Goal: Communication & Community: Answer question/provide support

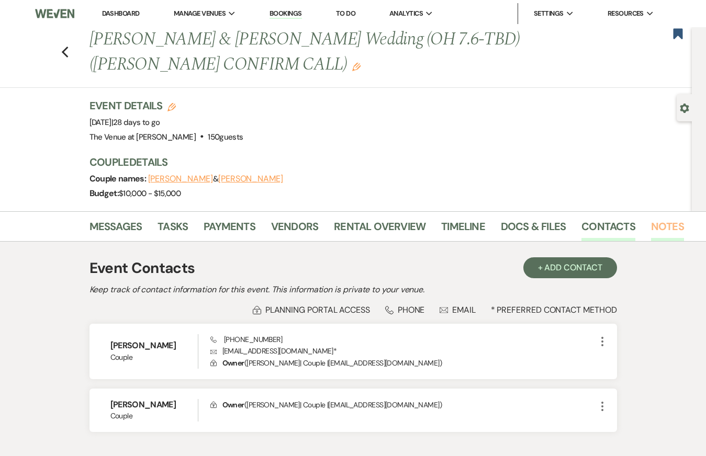
click at [666, 230] on link "Notes" at bounding box center [667, 229] width 33 height 23
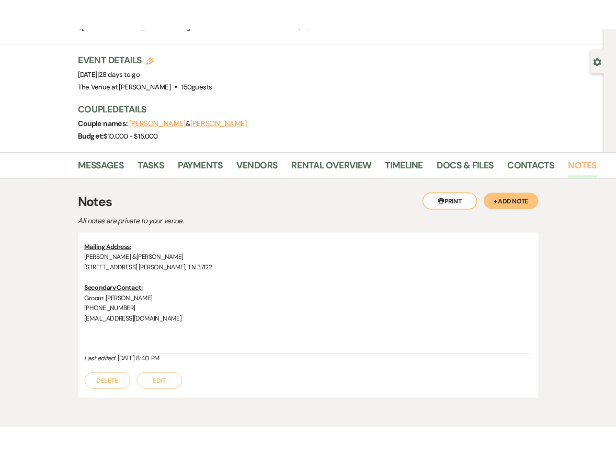
scroll to position [119, 0]
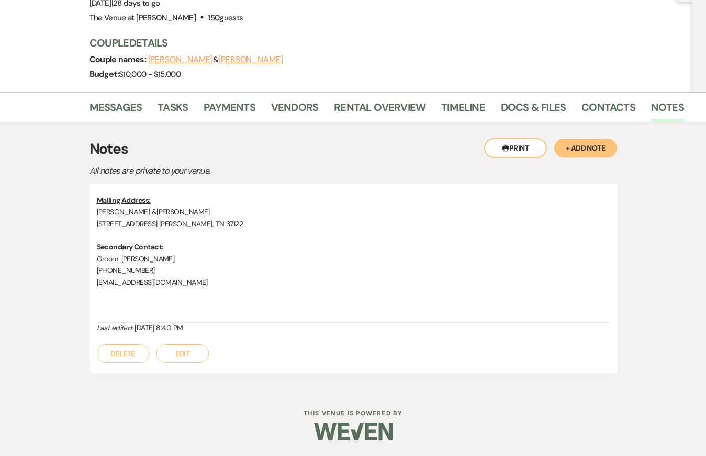
click at [576, 147] on button "+ Add Note" at bounding box center [585, 148] width 63 height 19
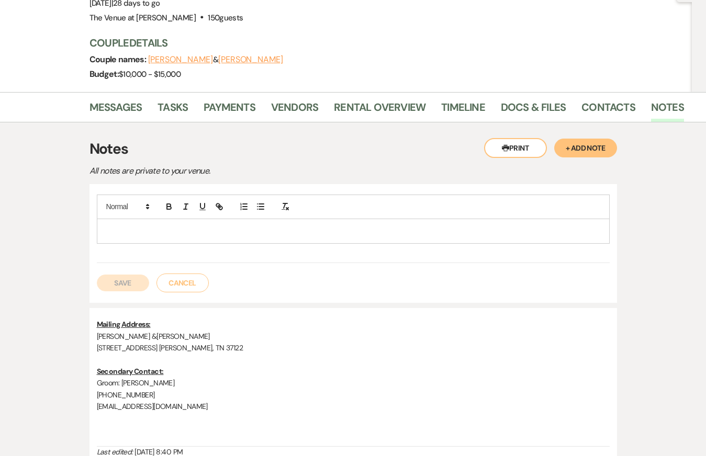
click at [560, 228] on p at bounding box center [353, 231] width 496 height 12
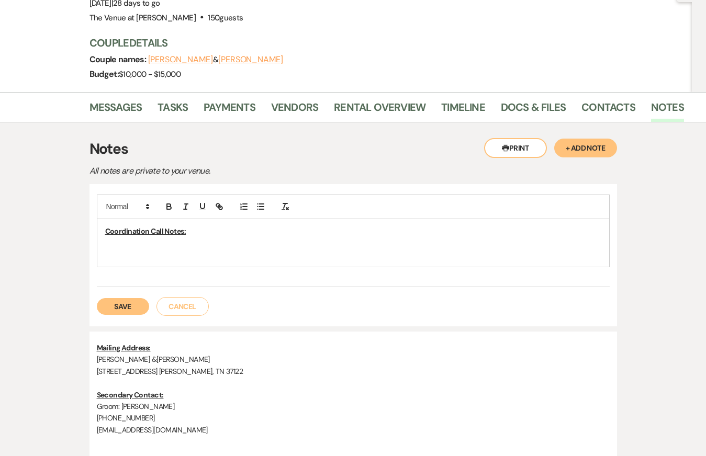
click at [401, 239] on p at bounding box center [353, 243] width 496 height 12
click at [393, 229] on p "Coordination Call Notes:" at bounding box center [353, 231] width 496 height 12
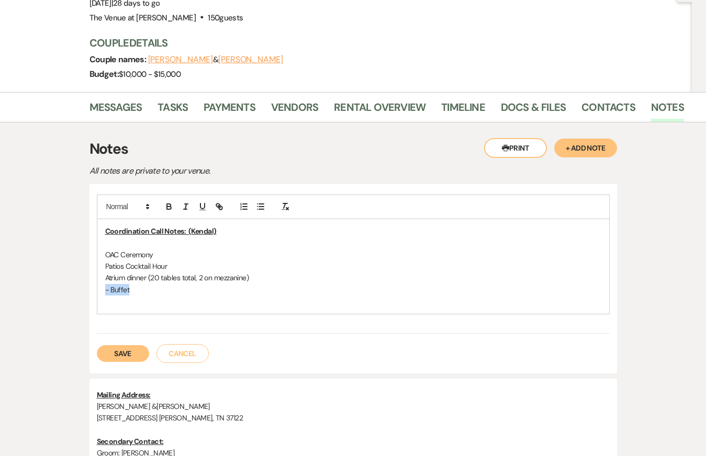
drag, startPoint x: 133, startPoint y: 290, endPoint x: 90, endPoint y: 290, distance: 42.4
click at [92, 290] on div "Coordination Call Notes: (Kendal) OAC Ceremony Patios Cocktail Hour Atrium dinn…" at bounding box center [352, 278] width 527 height 189
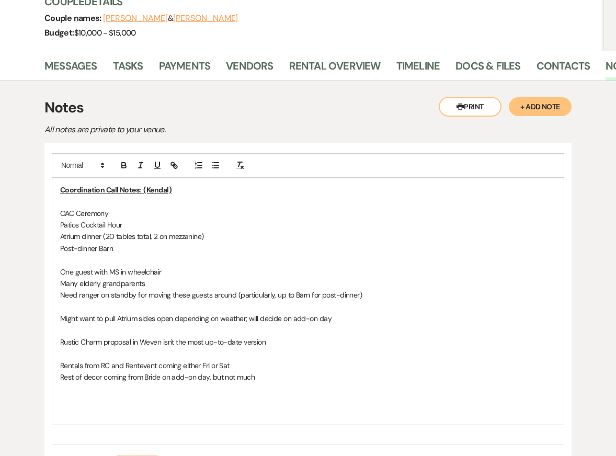
scroll to position [163, 0]
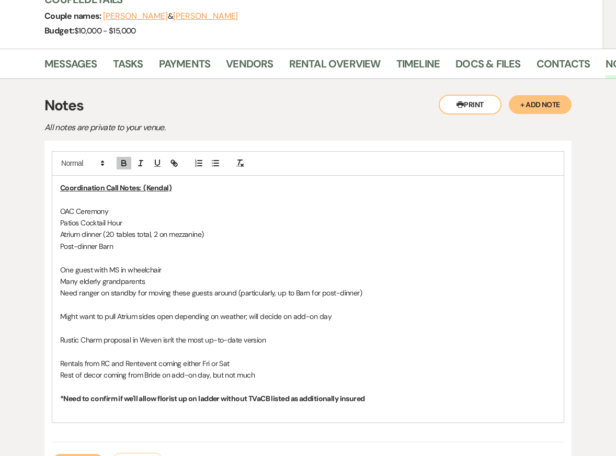
click at [221, 400] on strong "*Need to confirm if we'll allow florist up on ladder without TVaCB listed as ad…" at bounding box center [212, 398] width 305 height 9
click at [407, 395] on p "*Need to confirm if we'll allow florist up on ladder for arbor without TVaCB li…" at bounding box center [308, 399] width 496 height 12
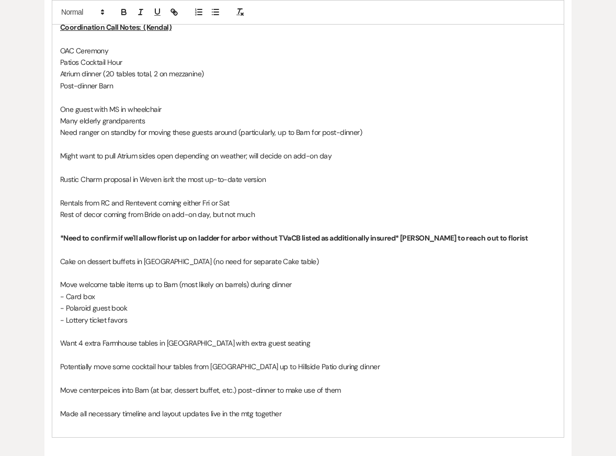
scroll to position [334, 0]
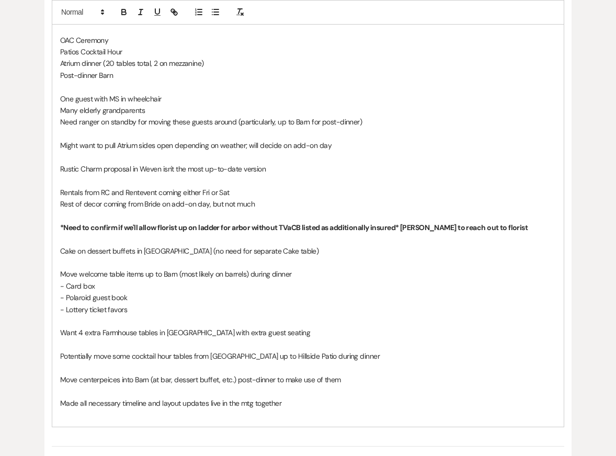
click at [336, 301] on p "- Polaroid guest book" at bounding box center [308, 298] width 496 height 12
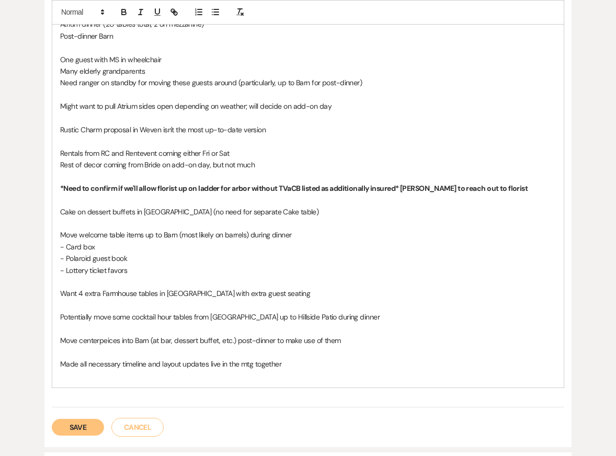
scroll to position [370, 0]
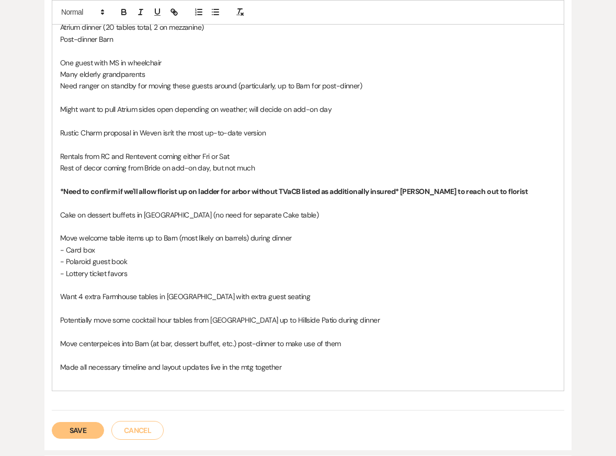
click at [73, 434] on button "Save" at bounding box center [78, 430] width 52 height 17
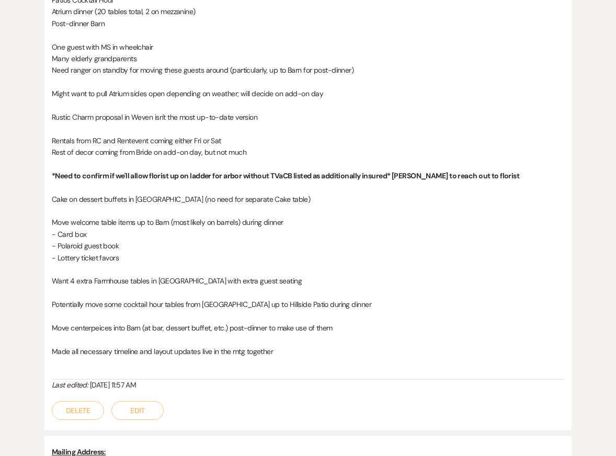
scroll to position [360, 0]
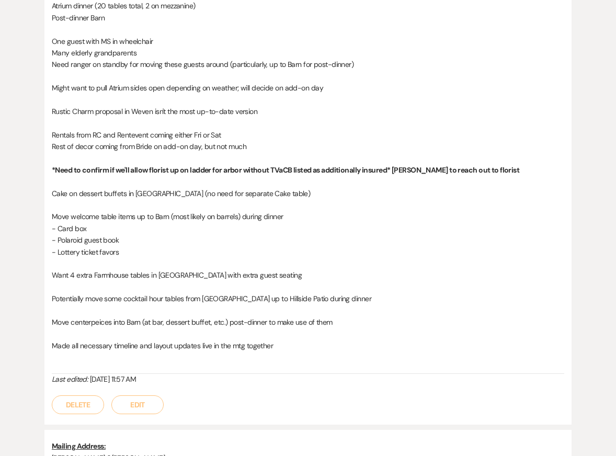
click at [126, 409] on button "Edit" at bounding box center [137, 404] width 52 height 19
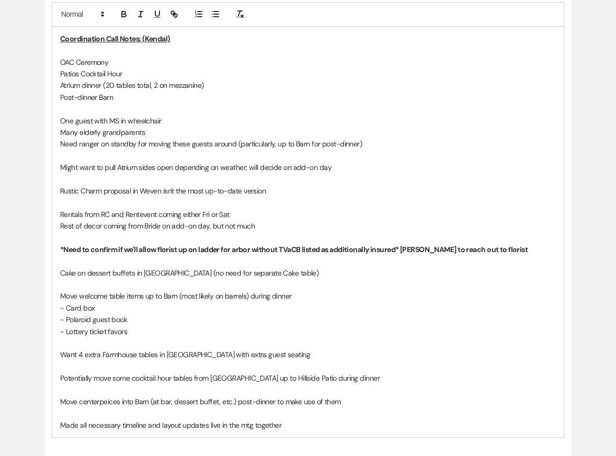
scroll to position [310, 0]
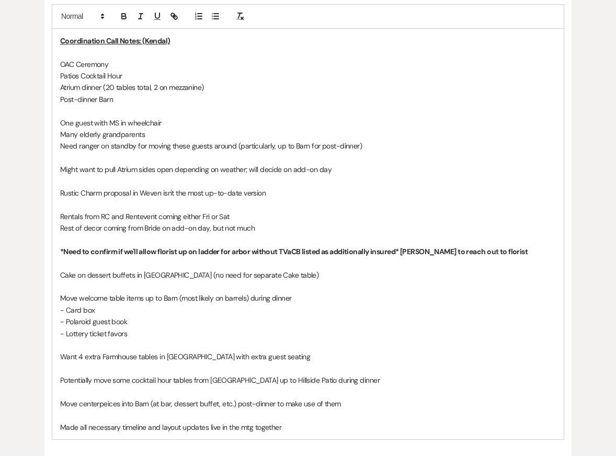
click at [121, 126] on p "One guest with MS in wheelchair" at bounding box center [308, 123] width 496 height 12
click at [181, 123] on p "One guest with MS in wheelchair" at bounding box center [308, 123] width 496 height 12
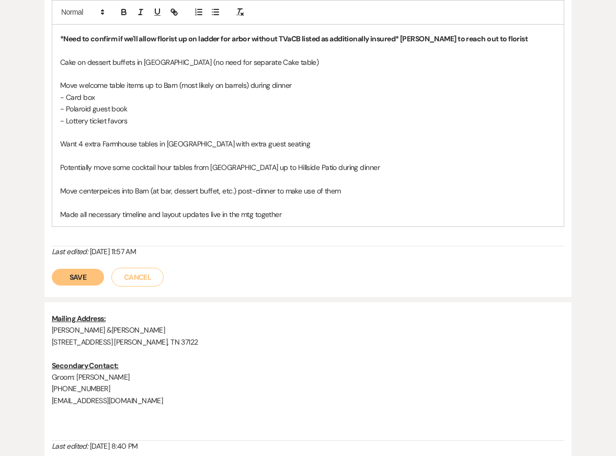
click at [85, 282] on button "Save" at bounding box center [78, 277] width 52 height 17
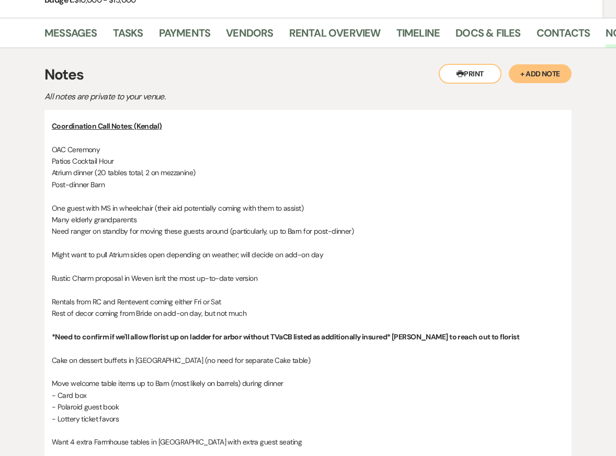
scroll to position [167, 0]
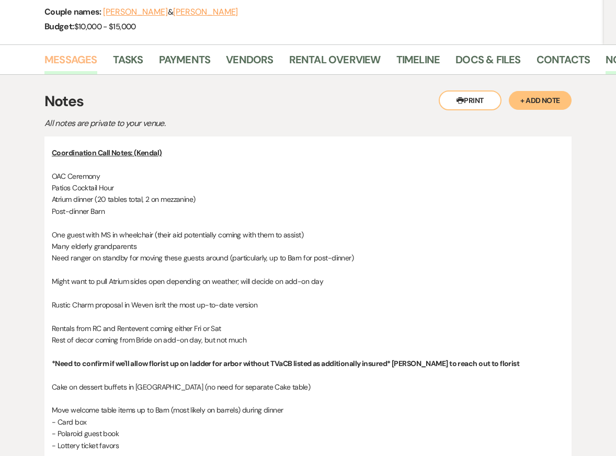
click at [64, 63] on link "Messages" at bounding box center [70, 62] width 53 height 23
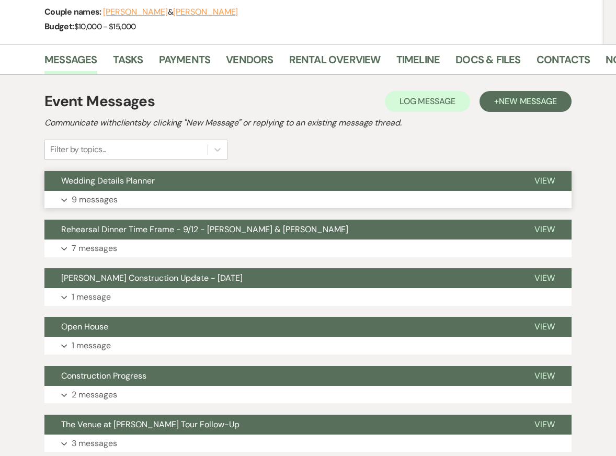
click at [192, 197] on button "Expand 9 messages" at bounding box center [307, 200] width 527 height 18
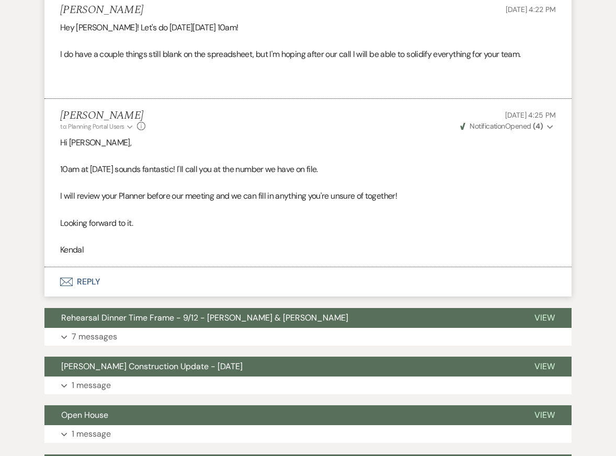
scroll to position [2383, 0]
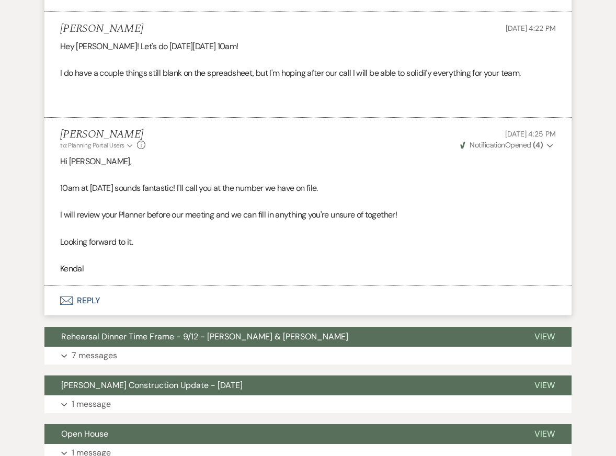
click at [185, 290] on button "Envelope Reply" at bounding box center [307, 300] width 527 height 29
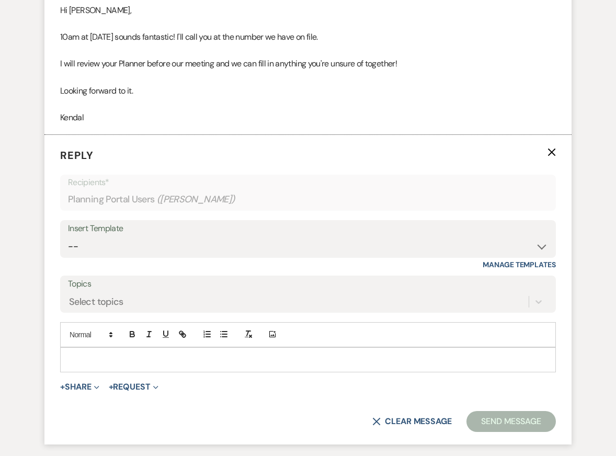
scroll to position [2556, 0]
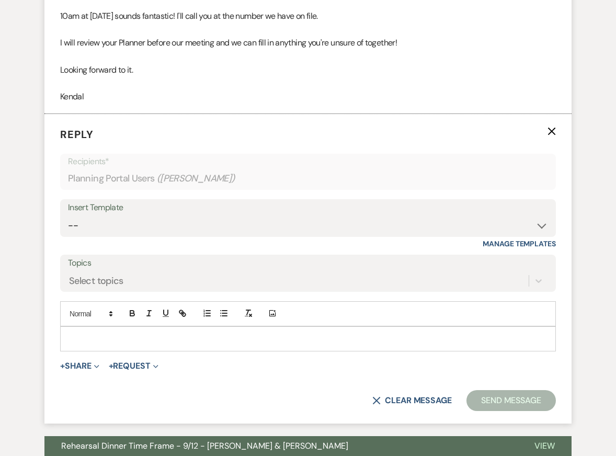
click at [127, 333] on p at bounding box center [308, 339] width 479 height 12
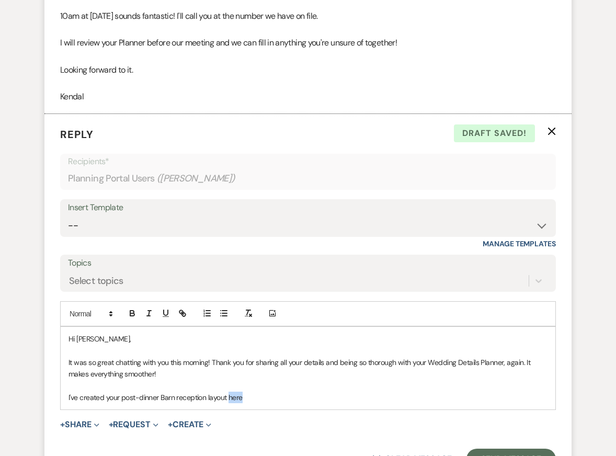
drag, startPoint x: 242, startPoint y: 384, endPoint x: 228, endPoint y: 384, distance: 13.6
click at [228, 392] on p "I've created your post-dinner Barn reception layout here" at bounding box center [308, 398] width 479 height 12
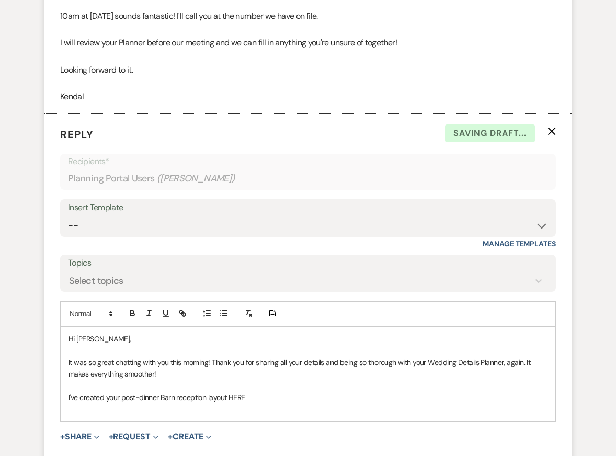
click at [235, 392] on p "I've created your post-dinner Barn reception layout HERE" at bounding box center [308, 398] width 479 height 12
click at [182, 312] on line "button" at bounding box center [182, 313] width 2 height 2
paste input "[URL][DOMAIN_NAME]"
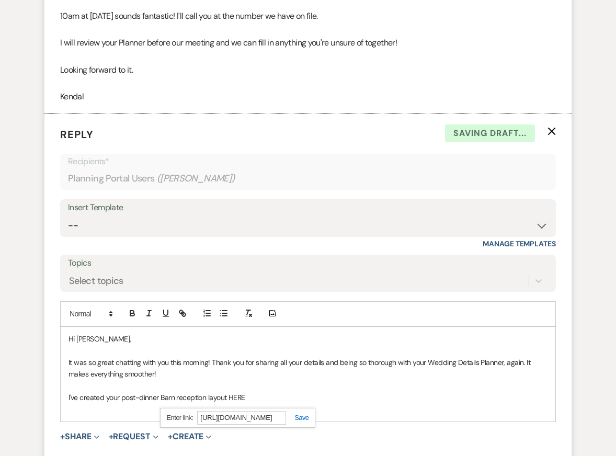
type input "[URL][DOMAIN_NAME]"
click at [300, 414] on link at bounding box center [297, 418] width 22 height 8
click at [256, 392] on p "I've created your post-dinner Barn reception layout HERE" at bounding box center [308, 398] width 479 height 12
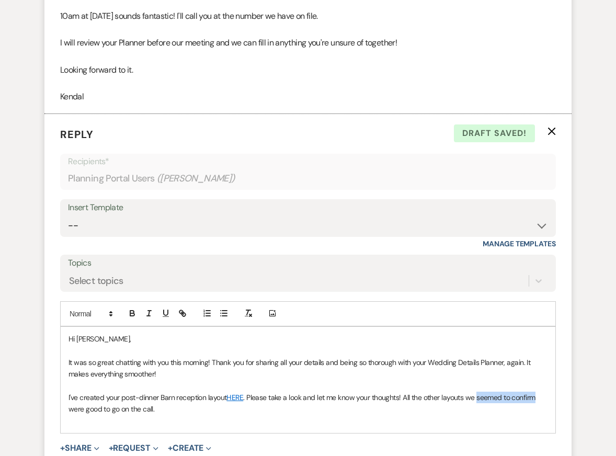
drag, startPoint x: 477, startPoint y: 384, endPoint x: 536, endPoint y: 385, distance: 59.1
click at [536, 392] on p "I've created your post-dinner Barn reception layout HERE . Please take a look a…" at bounding box center [308, 404] width 479 height 24
click at [500, 398] on p "I've created your post-dinner Barn reception layout HERE . Please take a look a…" at bounding box center [308, 404] width 479 height 24
click at [101, 396] on p "I've created your post-dinner Barn reception layout HERE . Please take a look a…" at bounding box center [308, 404] width 479 height 24
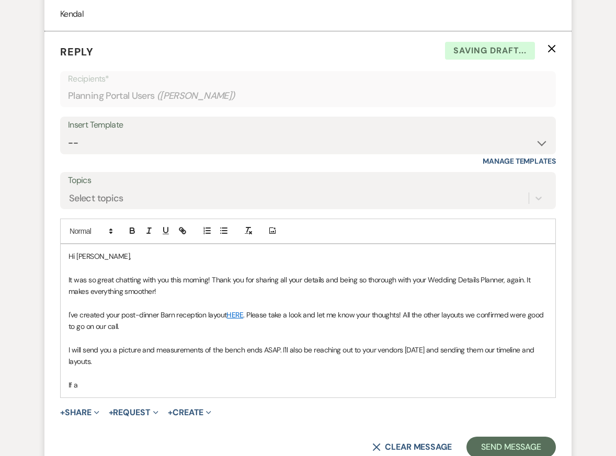
scroll to position [2639, 0]
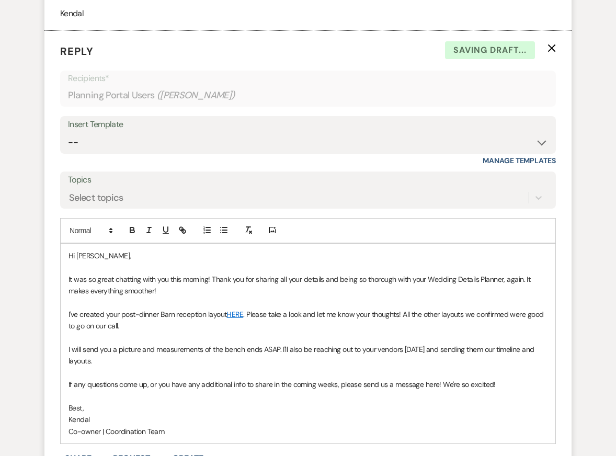
click at [108, 274] on p "It was so great chatting with you this morning! Thank you for sharing all your …" at bounding box center [308, 286] width 479 height 24
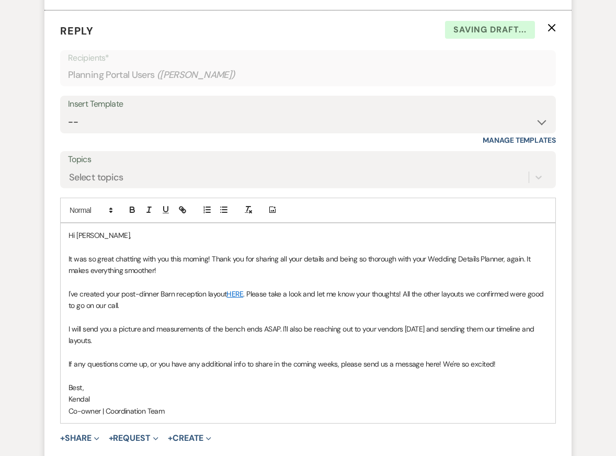
scroll to position [2670, 0]
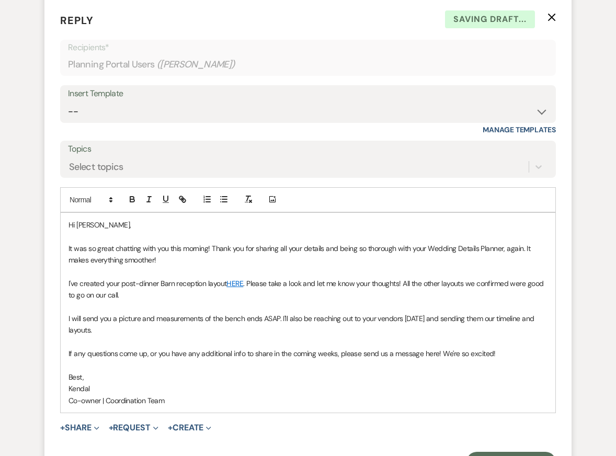
click at [176, 395] on p "Co-owner | Coordination Team" at bounding box center [308, 401] width 479 height 12
click at [169, 248] on p "It was so great chatting with you this morning! Thank you for sharing all your …" at bounding box center [308, 255] width 479 height 24
click at [222, 348] on p "If any questions come up, or you have any additional info to share in the comin…" at bounding box center [308, 354] width 479 height 12
click at [256, 383] on p "Kendal" at bounding box center [308, 389] width 479 height 12
click at [267, 395] on p "Co-owner | Coordination Team" at bounding box center [308, 401] width 479 height 12
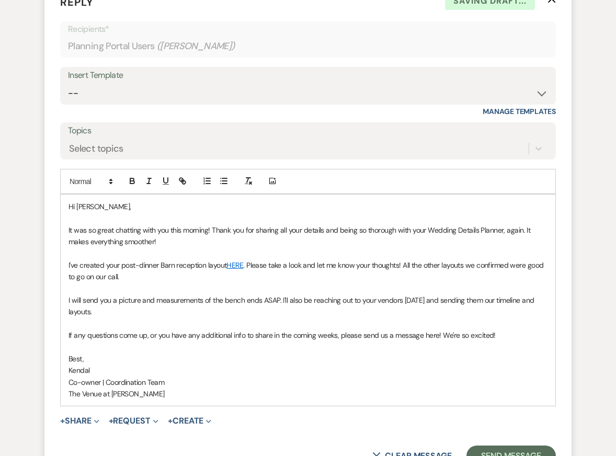
scroll to position [2690, 0]
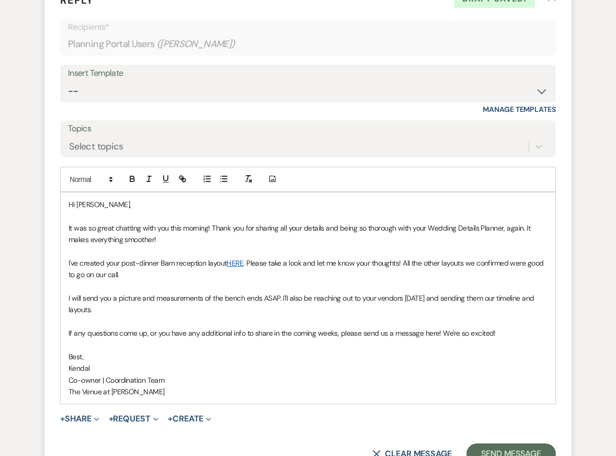
click at [273, 386] on p "The Venue at [PERSON_NAME]" at bounding box center [308, 392] width 479 height 12
click at [286, 386] on p "The Venue at [PERSON_NAME]" at bounding box center [308, 392] width 479 height 12
click at [186, 296] on p "I will send you a picture and measurements of the bench ends ASAP. I'll also be…" at bounding box center [308, 304] width 479 height 24
click at [226, 362] on p "Kendal" at bounding box center [308, 368] width 479 height 12
click at [241, 374] on p "Co-owner | Coordination Team" at bounding box center [308, 380] width 479 height 12
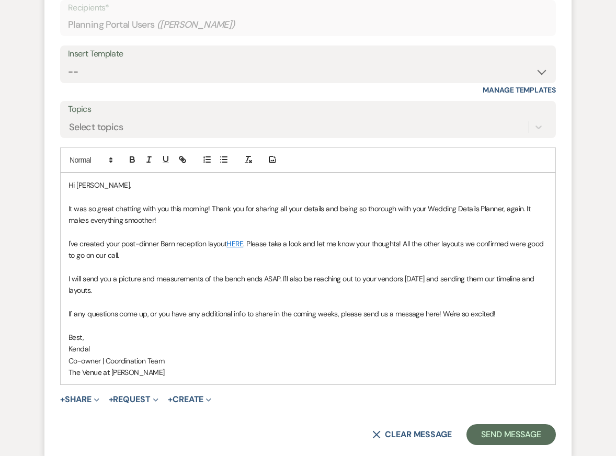
scroll to position [2712, 0]
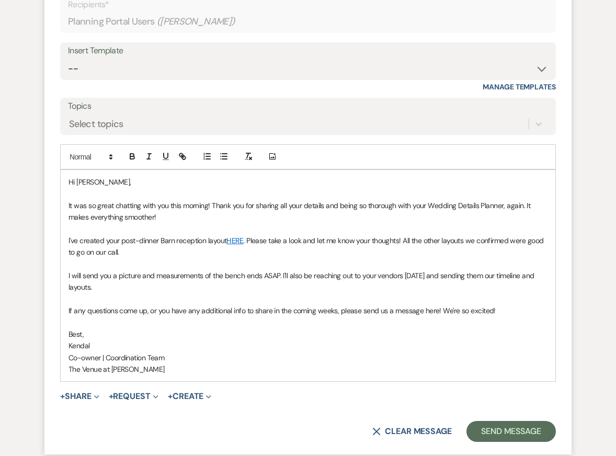
click at [193, 274] on p "I will send you a picture and measurements of the bench ends ASAP. I'll also be…" at bounding box center [308, 282] width 479 height 24
click at [211, 328] on p "Best," at bounding box center [308, 334] width 479 height 12
click at [213, 364] on p "The Venue at [PERSON_NAME]" at bounding box center [308, 370] width 479 height 12
click at [214, 361] on div "Hi [PERSON_NAME], It was so great chatting with you this morning! Thank you for…" at bounding box center [308, 276] width 495 height 212
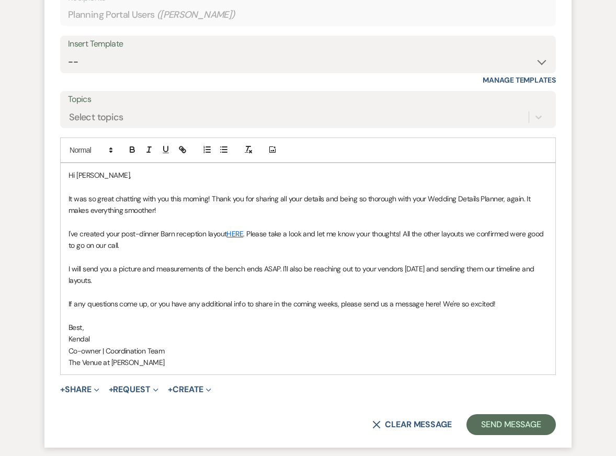
scroll to position [2721, 0]
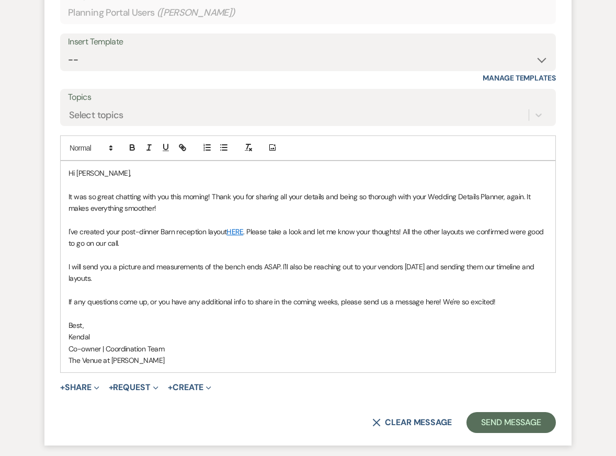
click at [212, 343] on p "Co-owner | Coordination Team" at bounding box center [308, 349] width 479 height 12
click at [219, 355] on p "The Venue at [PERSON_NAME]" at bounding box center [308, 361] width 479 height 12
click at [228, 355] on div "Hi [PERSON_NAME], It was so great chatting with you this morning! Thank you for…" at bounding box center [308, 267] width 495 height 212
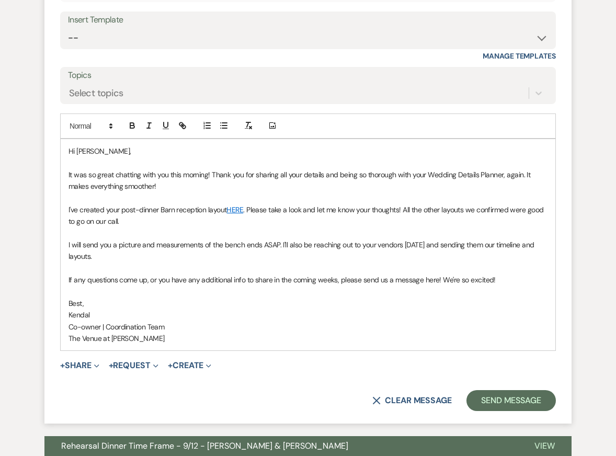
scroll to position [2744, 0]
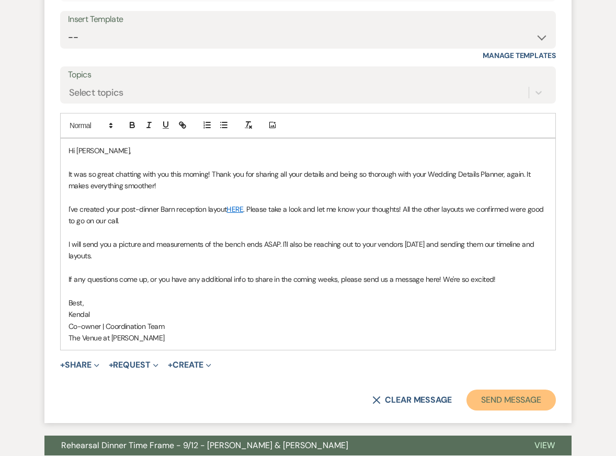
click at [521, 390] on button "Send Message" at bounding box center [511, 400] width 89 height 21
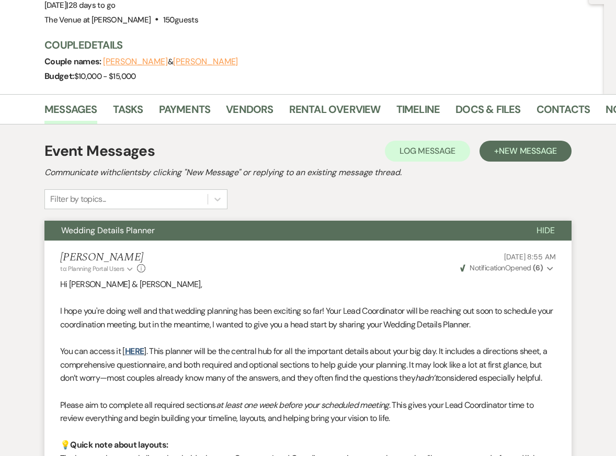
scroll to position [0, 0]
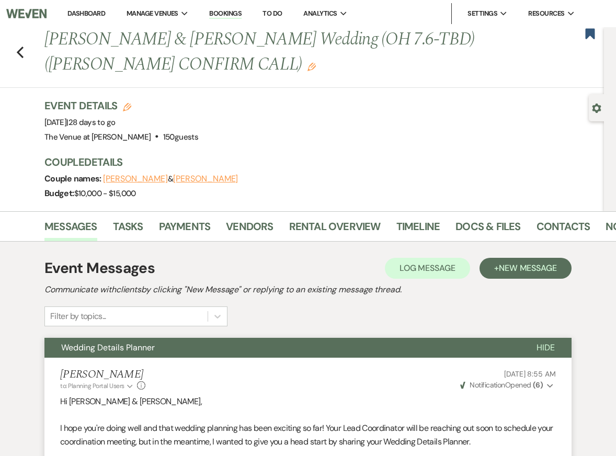
click at [308, 67] on icon "Edit" at bounding box center [312, 67] width 8 height 8
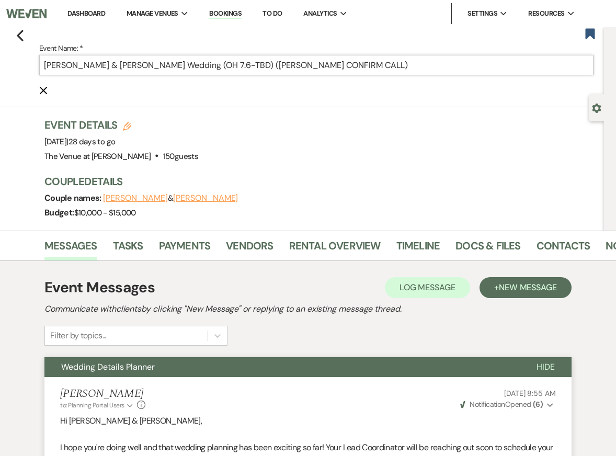
drag, startPoint x: 258, startPoint y: 64, endPoint x: 455, endPoint y: 71, distance: 196.8
click at [455, 71] on input "[PERSON_NAME] & [PERSON_NAME] Wedding (OH 7.6-TBD) ([PERSON_NAME] CONFIRM CALL)" at bounding box center [316, 65] width 554 height 20
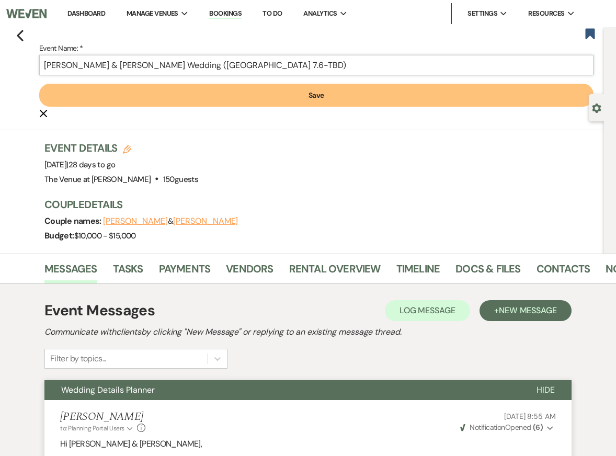
type input "[PERSON_NAME] & [PERSON_NAME] Wedding ([GEOGRAPHIC_DATA] 7.6-TBD)"
click at [411, 98] on button "Save" at bounding box center [316, 95] width 554 height 23
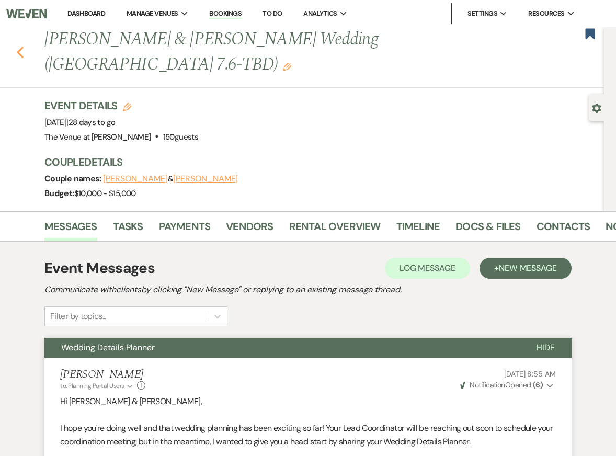
click at [19, 47] on use "button" at bounding box center [20, 53] width 7 height 12
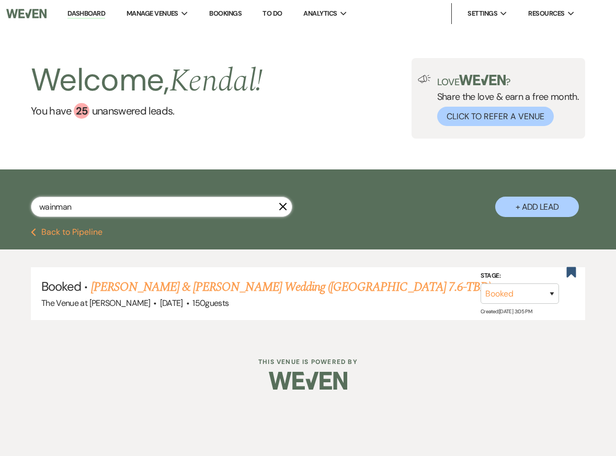
click at [108, 205] on input "wainman" at bounding box center [162, 207] width 262 height 20
type input "[PERSON_NAME]"
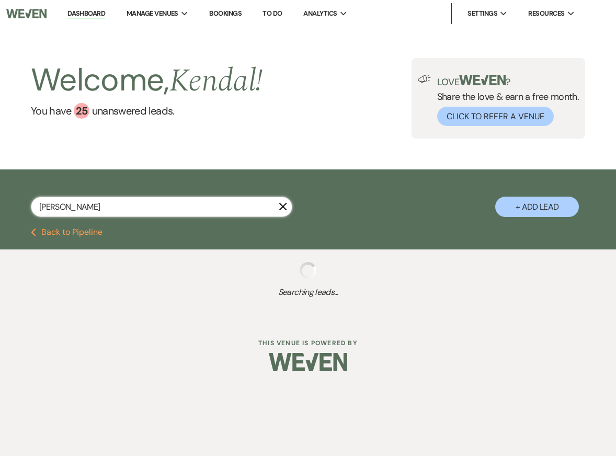
select select "8"
select select "4"
select select "8"
select select "5"
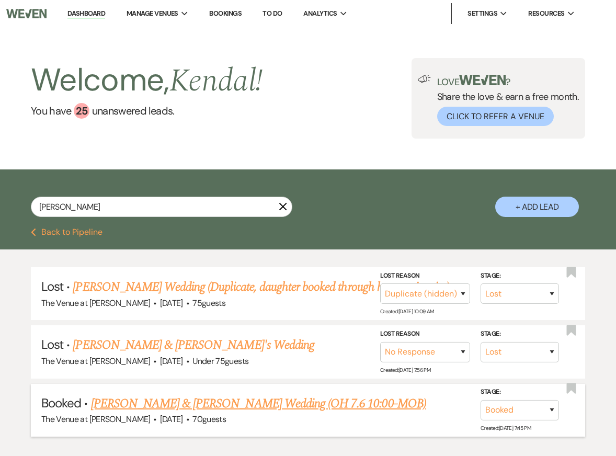
click at [136, 400] on link "[PERSON_NAME] & [PERSON_NAME] Wedding (OH 7.6 10:00-MOB)" at bounding box center [258, 403] width 335 height 19
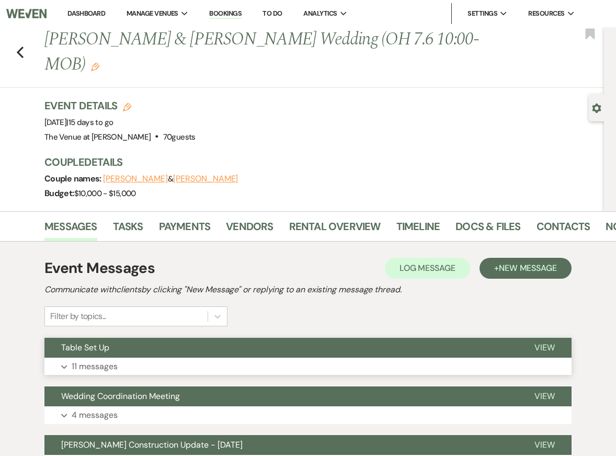
click at [188, 366] on button "Expand 11 messages" at bounding box center [307, 367] width 527 height 18
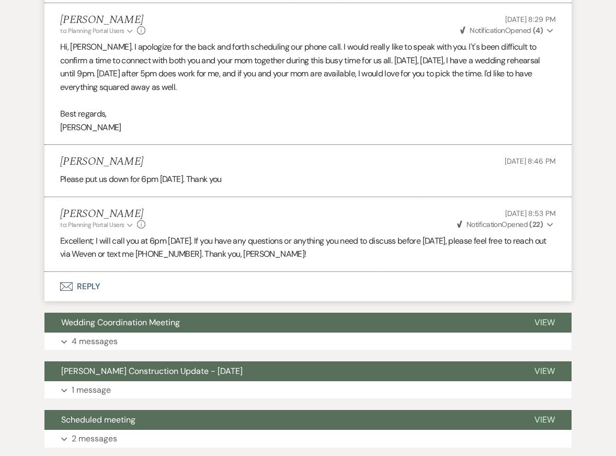
scroll to position [1326, 0]
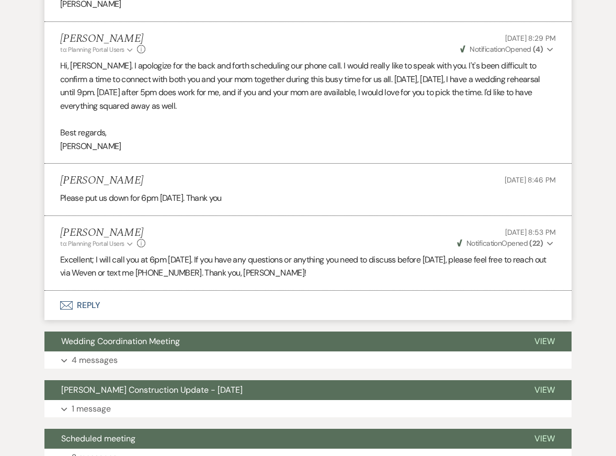
click at [212, 251] on li "[PERSON_NAME] to: Planning Portal Users Expand Info [DATE] 8:53 PM Weven Check …" at bounding box center [307, 253] width 527 height 75
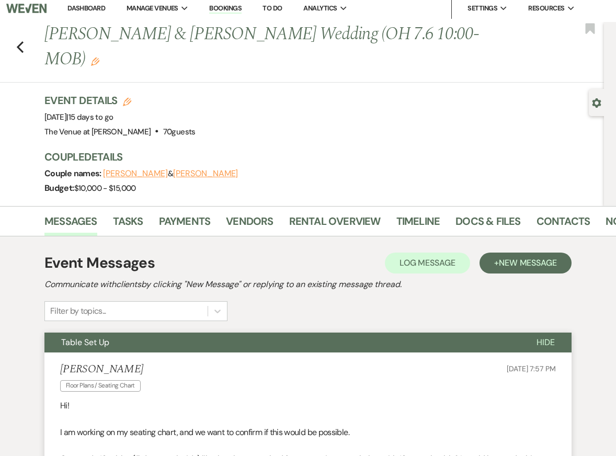
scroll to position [0, 0]
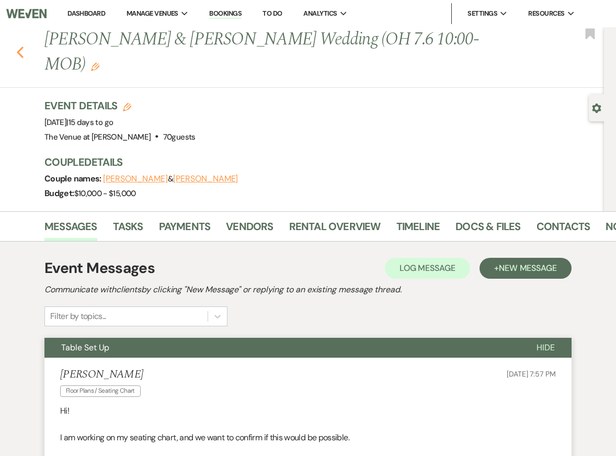
click at [21, 51] on icon "Previous" at bounding box center [20, 52] width 8 height 13
select select "8"
select select "4"
select select "8"
select select "5"
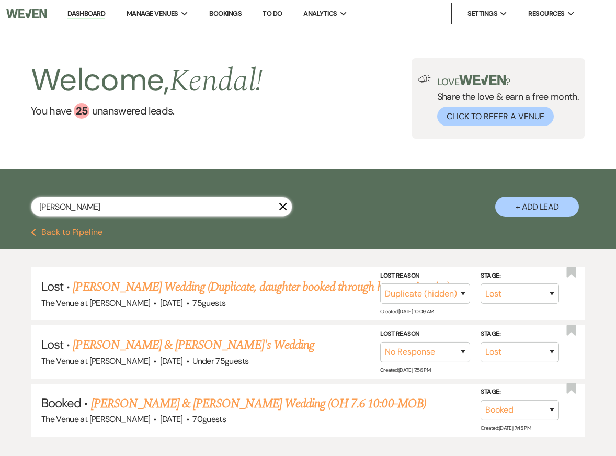
click at [86, 204] on input "[PERSON_NAME]" at bounding box center [162, 207] width 262 height 20
type input "[PERSON_NAME]"
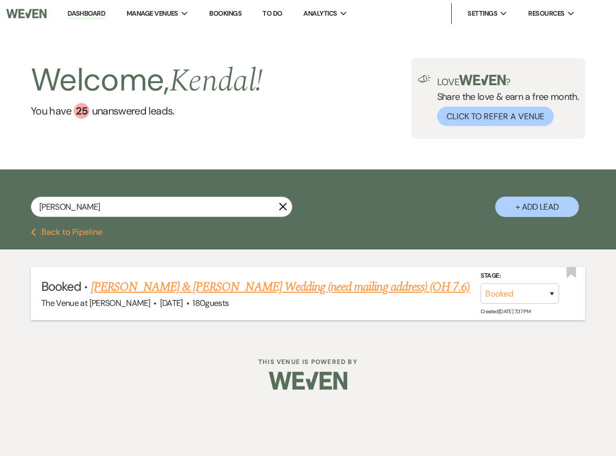
click at [112, 284] on link "[PERSON_NAME] & [PERSON_NAME] Wedding (need mailing address) (OH 7.6)" at bounding box center [280, 287] width 379 height 19
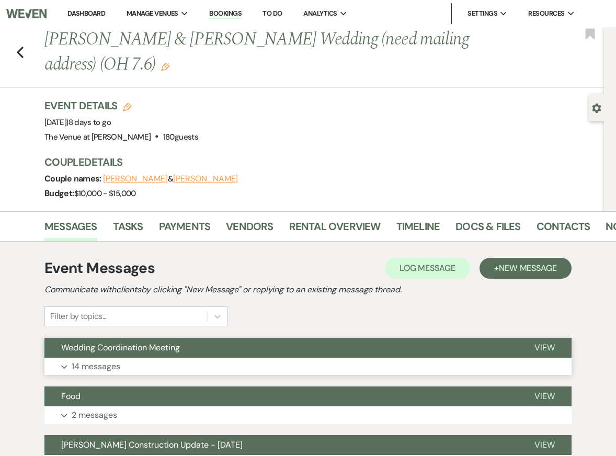
click at [179, 356] on button "Wedding Coordination Meeting" at bounding box center [280, 348] width 473 height 20
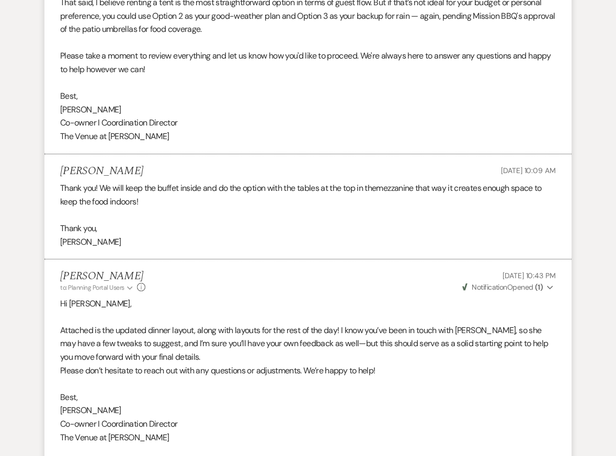
scroll to position [2162, 0]
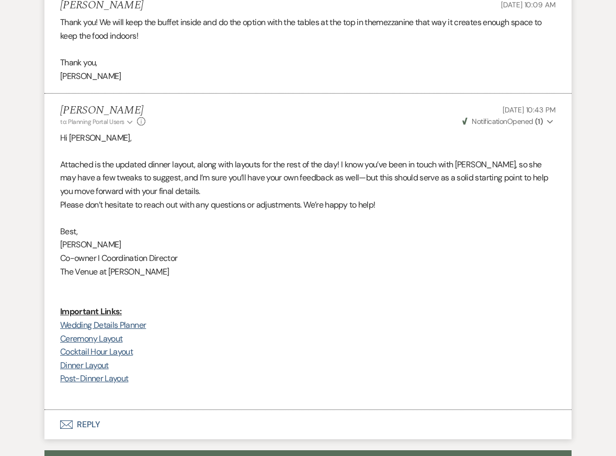
click at [368, 332] on p "Ceremony Layout" at bounding box center [308, 339] width 496 height 14
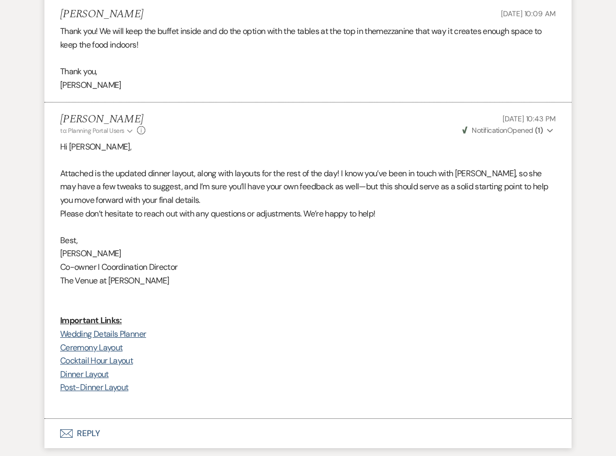
scroll to position [2302, 0]
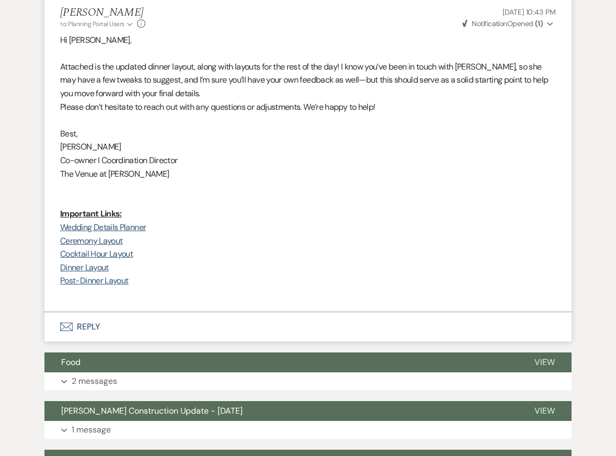
click at [340, 312] on button "Envelope Reply" at bounding box center [307, 326] width 527 height 29
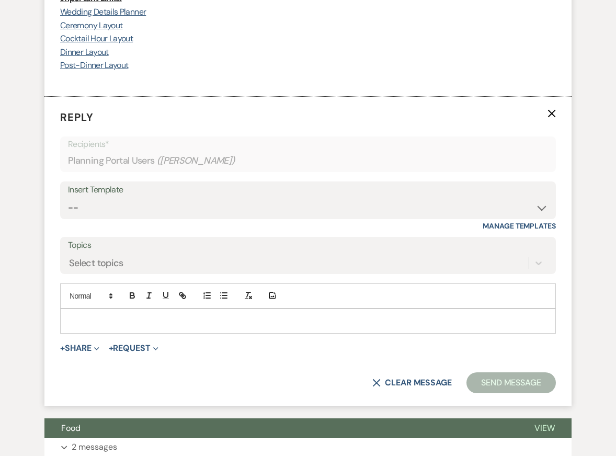
scroll to position [2637, 0]
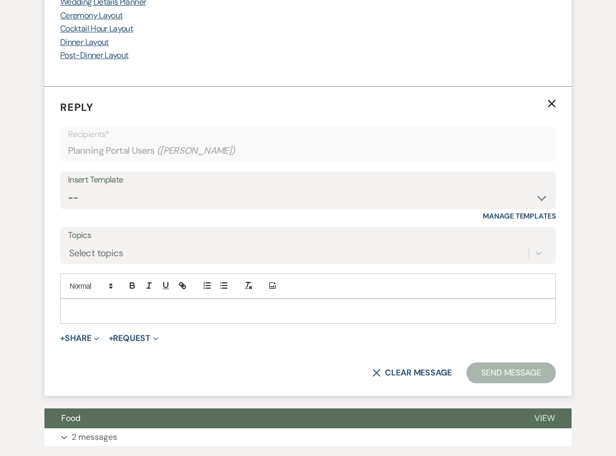
click at [309, 305] on p at bounding box center [308, 311] width 479 height 12
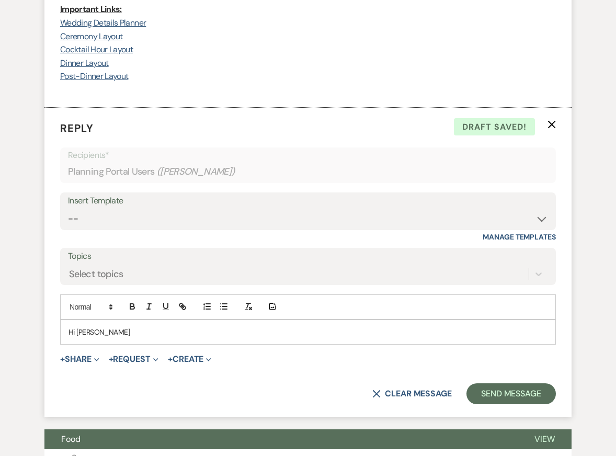
scroll to position [2616, 0]
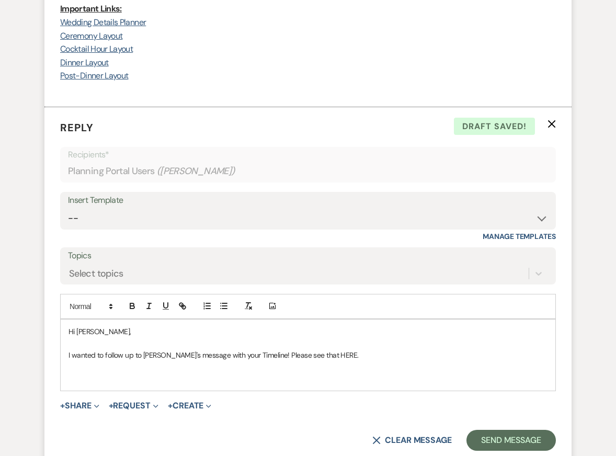
click at [314, 349] on p "I wanted to follow up to [PERSON_NAME]'s message with your Timeline! Please see…" at bounding box center [308, 355] width 479 height 12
click at [183, 305] on icon "button" at bounding box center [184, 307] width 4 height 4
paste input "[URL][DOMAIN_NAME]"
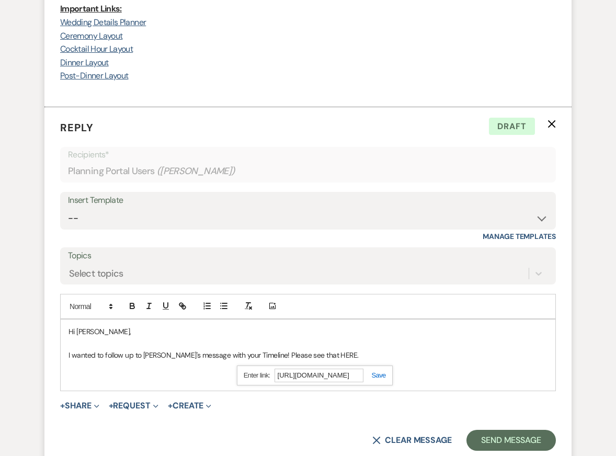
type input "[URL][DOMAIN_NAME]"
click at [374, 371] on link at bounding box center [375, 375] width 22 height 8
click at [341, 361] on p at bounding box center [308, 367] width 479 height 12
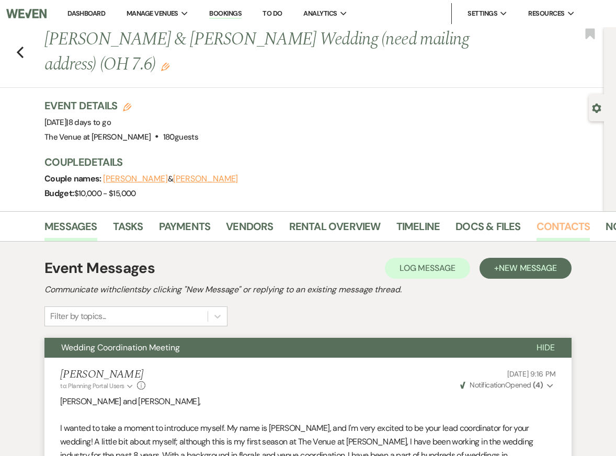
scroll to position [0, 33]
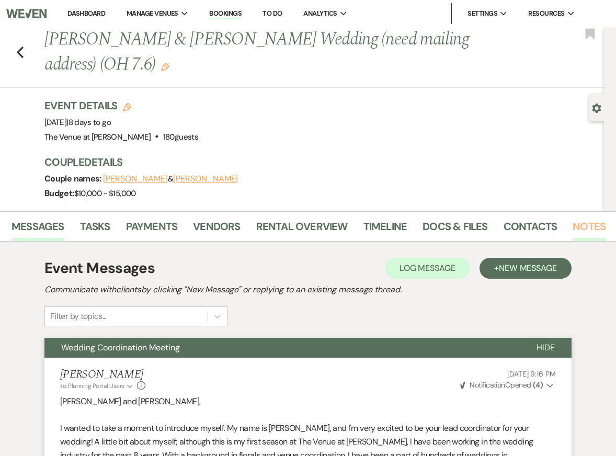
click at [582, 225] on link "Notes" at bounding box center [589, 229] width 33 height 23
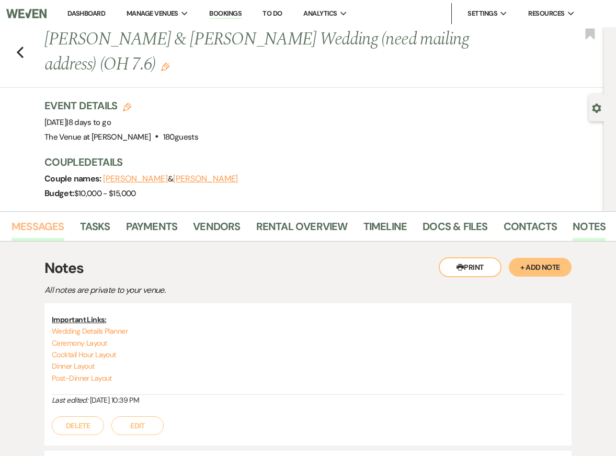
click at [48, 221] on link "Messages" at bounding box center [38, 229] width 53 height 23
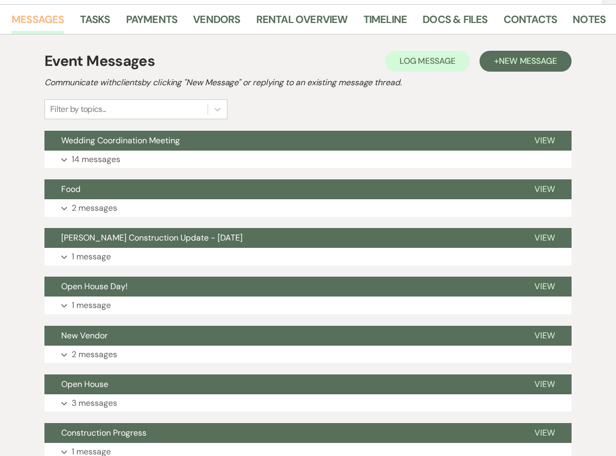
scroll to position [209, 0]
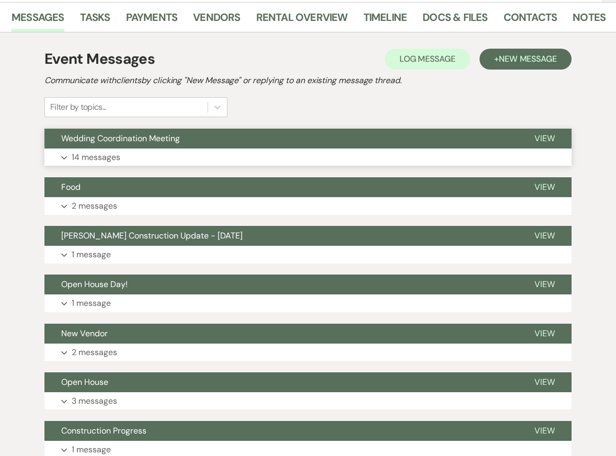
click at [189, 154] on button "Expand 14 messages" at bounding box center [307, 158] width 527 height 18
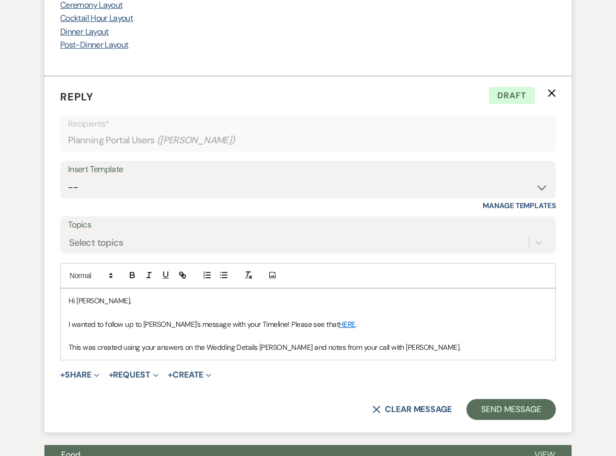
scroll to position [2658, 0]
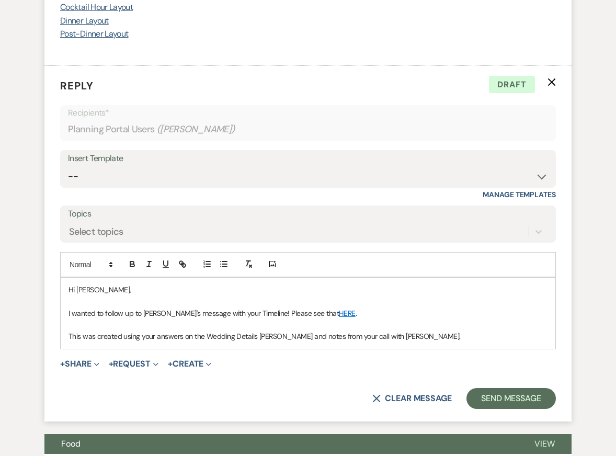
click at [403, 331] on p "This was created using your answers on the Wedding Details [PERSON_NAME] and no…" at bounding box center [308, 337] width 479 height 12
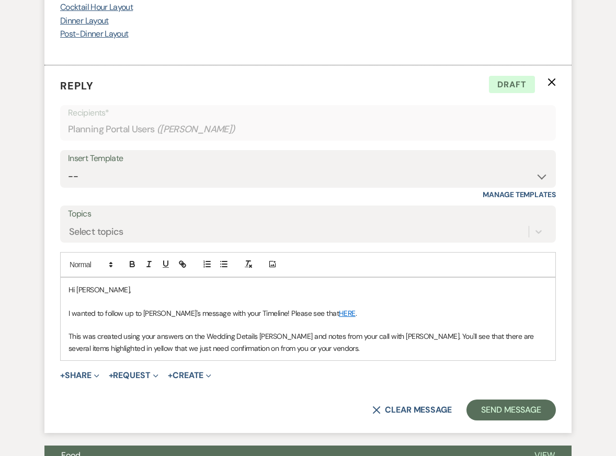
click at [376, 296] on p at bounding box center [308, 302] width 479 height 12
click at [347, 342] on div "Hi [PERSON_NAME], I wanted to follow up to [PERSON_NAME]'s message with your Ti…" at bounding box center [308, 319] width 495 height 83
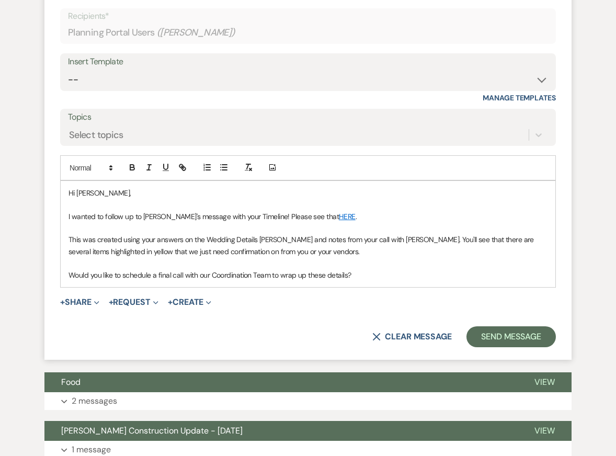
scroll to position [2747, 0]
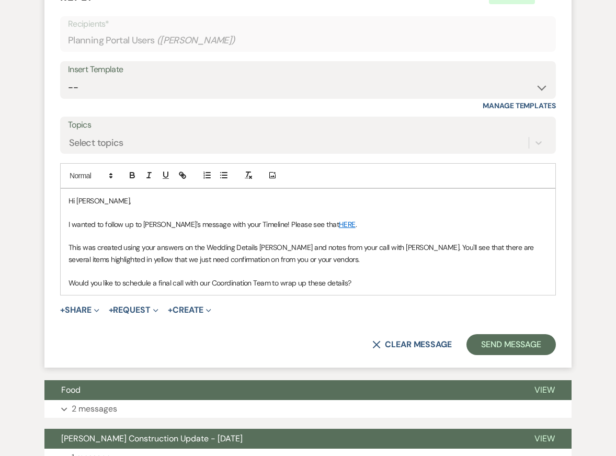
click at [197, 207] on p at bounding box center [308, 213] width 479 height 12
click at [113, 195] on p "Hi [PERSON_NAME]," at bounding box center [308, 201] width 479 height 12
click at [147, 195] on p "Hi [PERSON_NAME]!" at bounding box center [308, 201] width 479 height 12
click at [177, 242] on p "This was created using your answers on the Wedding Details [PERSON_NAME] and no…" at bounding box center [308, 254] width 479 height 24
click at [345, 219] on p "I wanted to follow up to [PERSON_NAME]'s message with your Timeline! Please see…" at bounding box center [308, 225] width 479 height 12
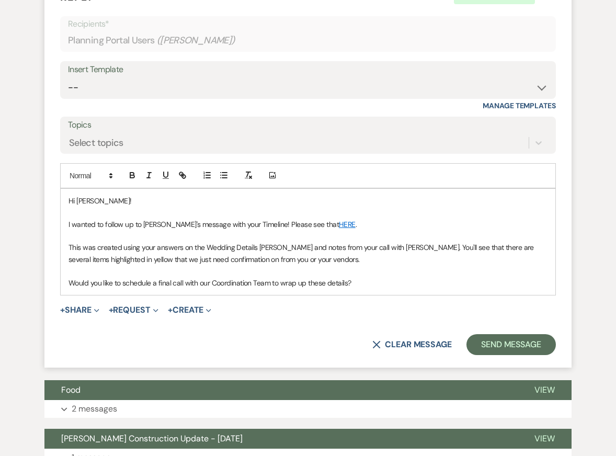
click at [229, 219] on p "I wanted to follow up to [PERSON_NAME]'s message with your Timeline! Please see…" at bounding box center [308, 225] width 479 height 12
click at [301, 245] on p "This was created using your answers on the Wedding Details [PERSON_NAME] and no…" at bounding box center [308, 254] width 479 height 24
click at [332, 265] on p at bounding box center [308, 271] width 479 height 12
click at [350, 242] on p "This was created using your answers on the Wedding Details [PERSON_NAME] and no…" at bounding box center [308, 254] width 479 height 24
click at [189, 242] on p "This was created using your answers on the Wedding Details [PERSON_NAME] and no…" at bounding box center [308, 254] width 479 height 24
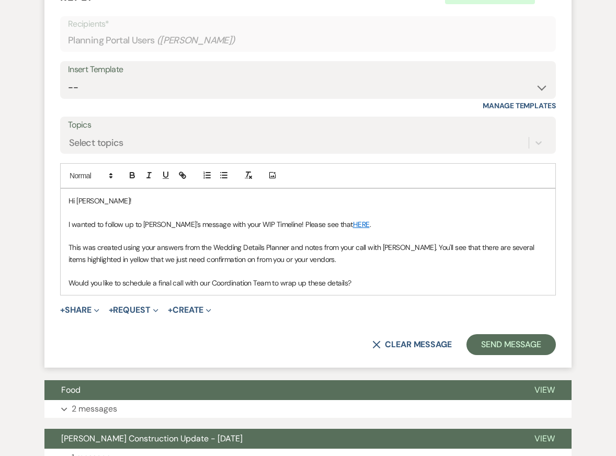
click at [279, 230] on p at bounding box center [308, 236] width 479 height 12
click at [360, 248] on p "This was created using your answers from the Wedding Details Planner and notes …" at bounding box center [308, 254] width 479 height 24
click at [391, 265] on p at bounding box center [308, 271] width 479 height 12
click at [400, 277] on p "Would you like to schedule a final call with our Coordination Team to wrap up t…" at bounding box center [308, 283] width 479 height 12
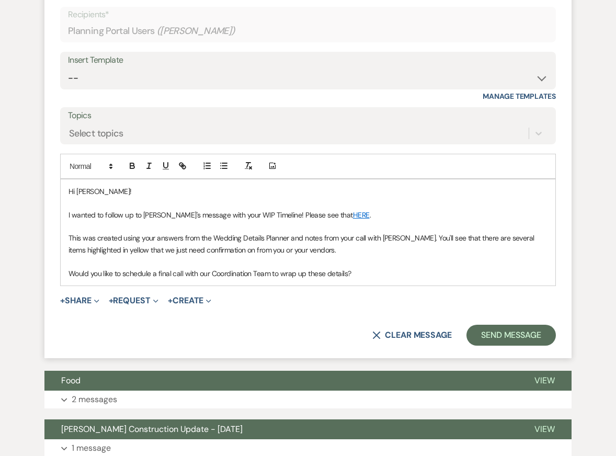
scroll to position [2758, 0]
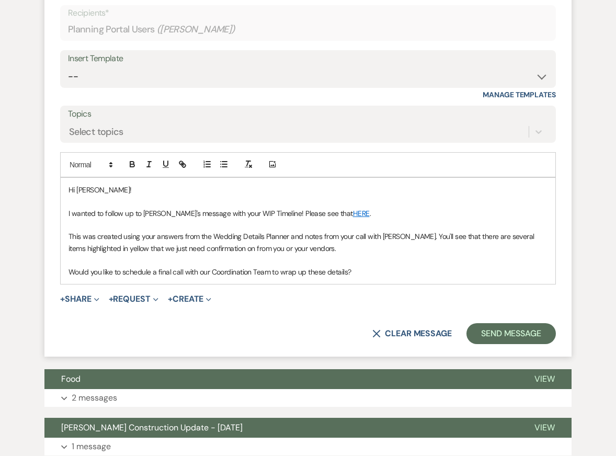
click at [330, 231] on p "This was created using your answers from the Wedding Details Planner and notes …" at bounding box center [308, 243] width 479 height 24
click at [186, 236] on p "This was created using your answers from the Wedding Details Planner and notes …" at bounding box center [308, 243] width 479 height 24
click at [315, 232] on p "This was created using your answers from the Wedding Details Planner and notes …" at bounding box center [308, 243] width 479 height 24
click at [350, 232] on p "This was created using your answers from the Wedding Details Planner and notes …" at bounding box center [308, 243] width 479 height 24
click at [385, 266] on p "Would you like to schedule a final call with our Coordination Team to wrap up t…" at bounding box center [308, 272] width 479 height 12
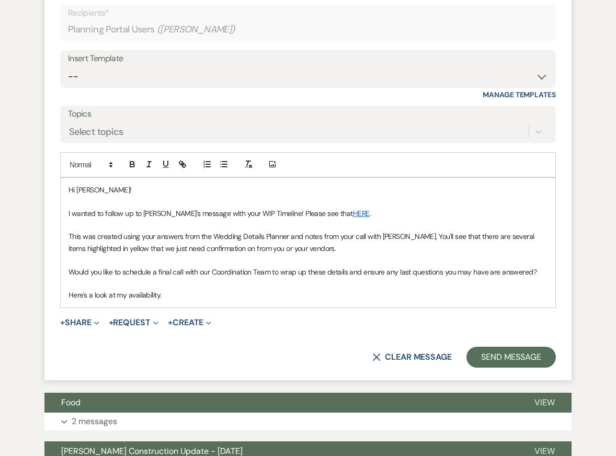
click at [542, 266] on p "Would you like to schedule a final call with our Coordination Team to wrap up t…" at bounding box center [308, 272] width 479 height 12
click at [313, 237] on p "This was created using your answers from the Wedding Details Planner and notes …" at bounding box center [308, 243] width 479 height 24
click at [334, 237] on p "This was created using your answers from the Wedding Details Planner and notes …" at bounding box center [308, 243] width 479 height 24
drag, startPoint x: 320, startPoint y: 233, endPoint x: 540, endPoint y: 232, distance: 220.7
click at [540, 233] on p "This was created using your answers from the Wedding Details Planner and notes …" at bounding box center [308, 243] width 479 height 24
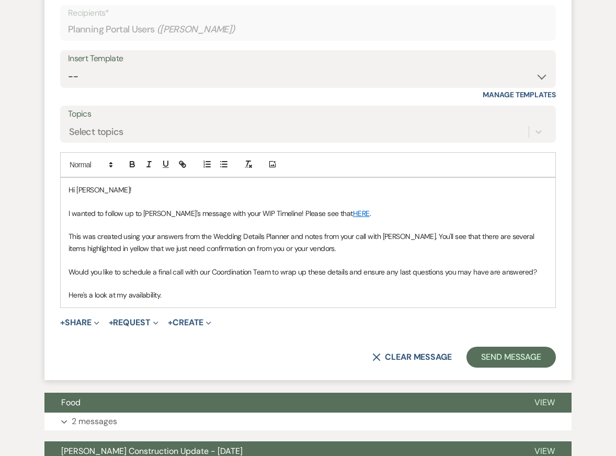
click at [285, 289] on p "Here's a look at my availability." at bounding box center [308, 295] width 479 height 12
click at [194, 254] on p at bounding box center [308, 260] width 479 height 12
click at [235, 266] on p "Would you like to schedule a final call with our Coordination Team to wrap up t…" at bounding box center [308, 272] width 479 height 12
click at [260, 289] on p "Here's a look at my availability in the coming week." at bounding box center [308, 295] width 479 height 12
click at [263, 289] on p "Here's a look at my availability in the coming week." at bounding box center [308, 295] width 479 height 12
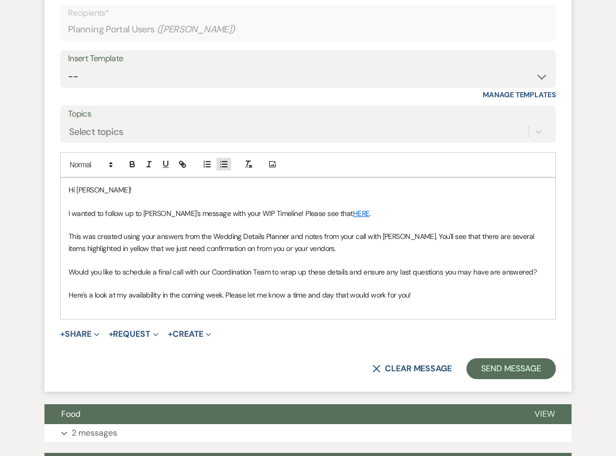
click at [224, 160] on icon "button" at bounding box center [223, 164] width 9 height 9
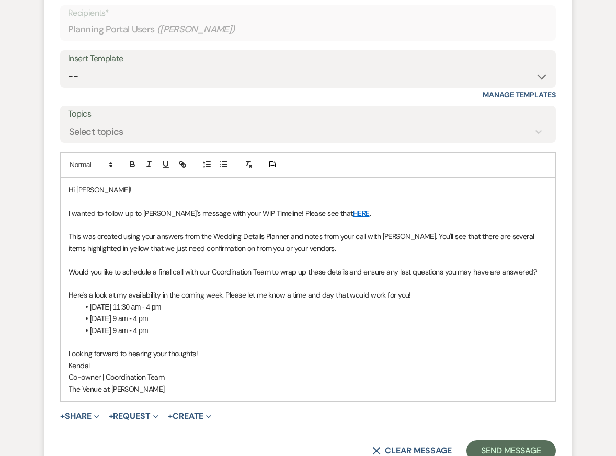
click at [277, 208] on p "I wanted to follow up to [PERSON_NAME]'s message with your WIP Timeline! Please…" at bounding box center [308, 214] width 479 height 12
click at [293, 266] on p "Would you like to schedule a final call with our Coordination Team to wrap up t…" at bounding box center [308, 272] width 479 height 12
click at [302, 336] on p at bounding box center [308, 342] width 479 height 12
click at [302, 383] on p "The Venue at [PERSON_NAME]" at bounding box center [308, 389] width 479 height 12
click at [268, 231] on p "This was created using your answers from the Wedding Details Planner and notes …" at bounding box center [308, 243] width 479 height 24
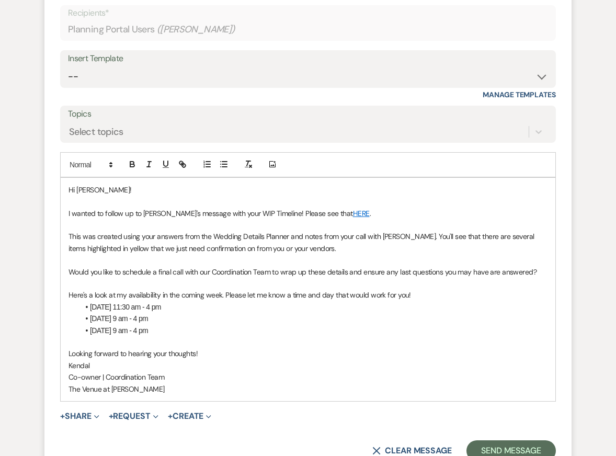
click at [305, 234] on p "This was created using your answers from the Wedding Details Planner and notes …" at bounding box center [308, 243] width 479 height 24
click at [338, 235] on p "This was created using your answers from the Wedding Details Planner and notes …" at bounding box center [308, 243] width 479 height 24
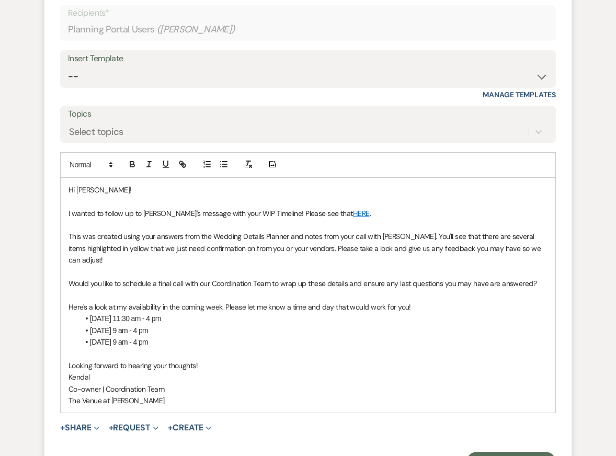
click at [315, 266] on p at bounding box center [308, 272] width 479 height 12
click at [337, 360] on p "Looking forward to hearing your thoughts!" at bounding box center [308, 366] width 479 height 12
click at [347, 371] on p "Kendal" at bounding box center [308, 377] width 479 height 12
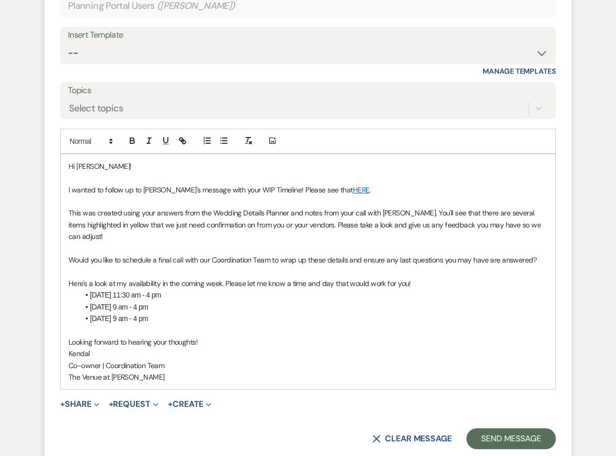
scroll to position [2782, 0]
click at [340, 312] on li "[DATE] 9 am - 4 pm" at bounding box center [313, 318] width 469 height 12
click at [340, 347] on p "Kendal" at bounding box center [308, 353] width 479 height 12
click at [303, 336] on p "Looking forward to hearing your thoughts!" at bounding box center [308, 342] width 479 height 12
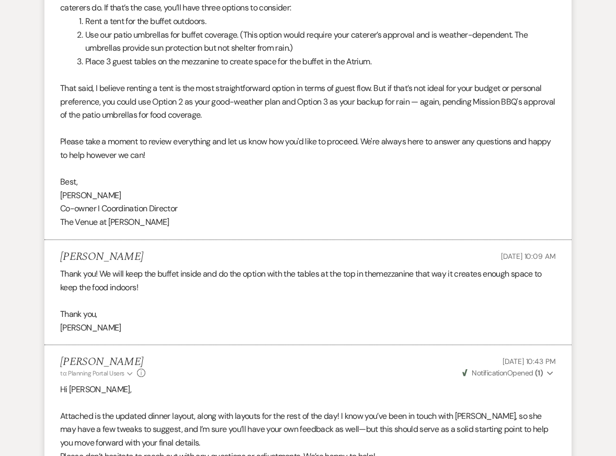
scroll to position [2059, 0]
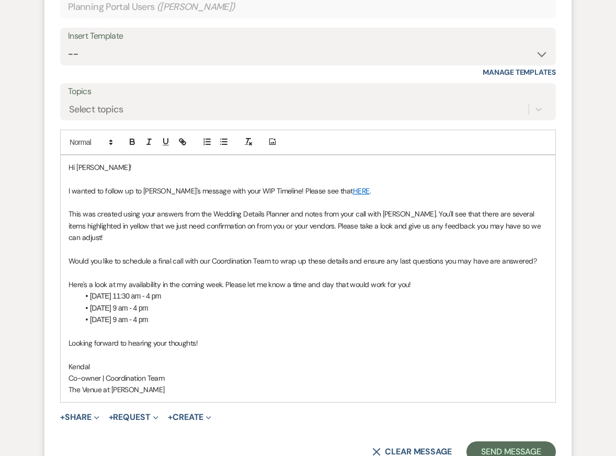
click at [354, 361] on p "Kendal" at bounding box center [308, 367] width 479 height 12
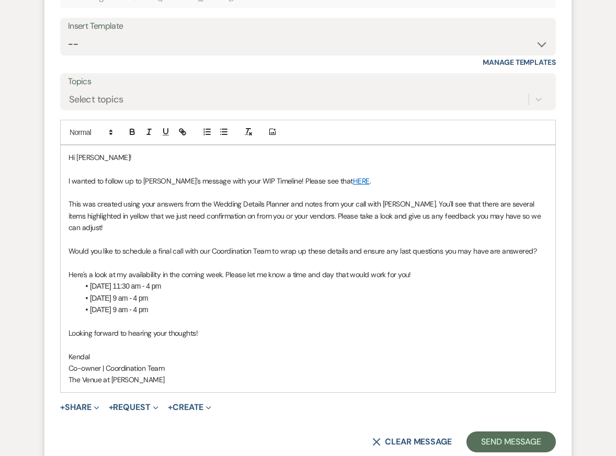
click at [353, 176] on link "HERE" at bounding box center [361, 180] width 17 height 9
click at [325, 195] on link "[URL][DOMAIN_NAME]" at bounding box center [299, 202] width 66 height 14
click at [372, 304] on li "[DATE] 9 am - 4 pm" at bounding box center [313, 310] width 469 height 12
click at [385, 362] on p "Co-owner | Coordination Team" at bounding box center [308, 368] width 479 height 12
click at [498, 431] on button "Send Message" at bounding box center [511, 441] width 89 height 21
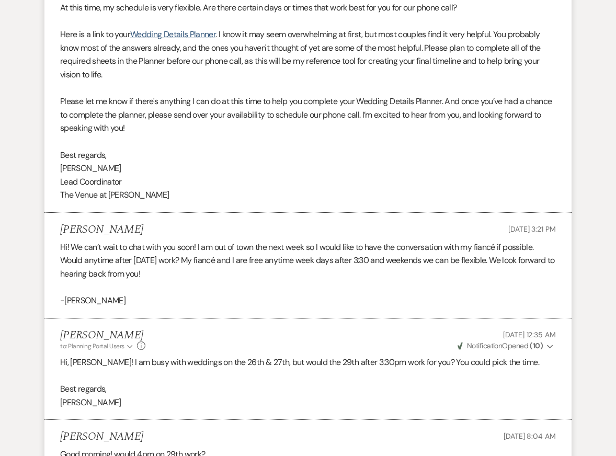
scroll to position [0, 0]
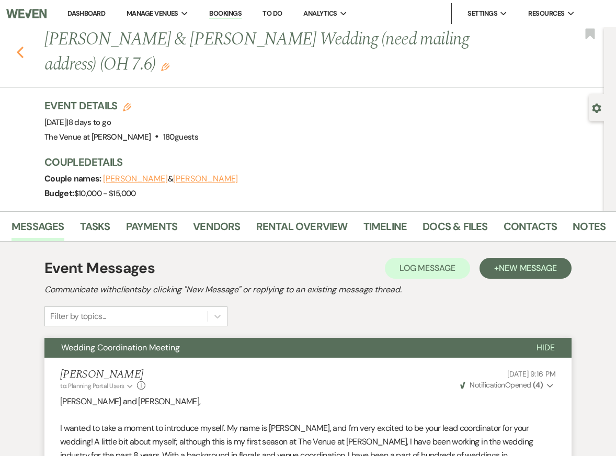
click at [19, 52] on icon "Previous" at bounding box center [20, 52] width 8 height 13
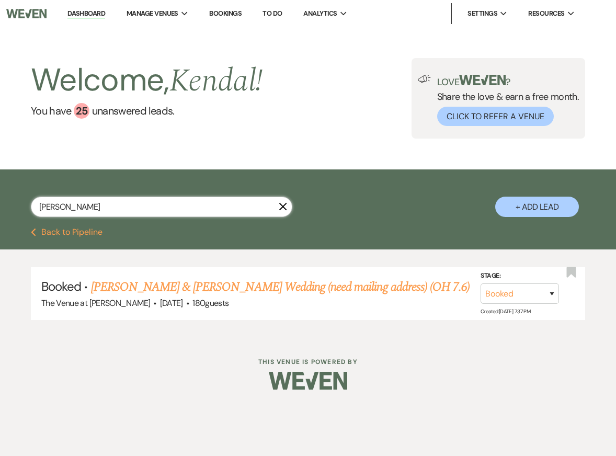
click at [92, 203] on input "[PERSON_NAME]" at bounding box center [162, 207] width 262 height 20
type input "darien"
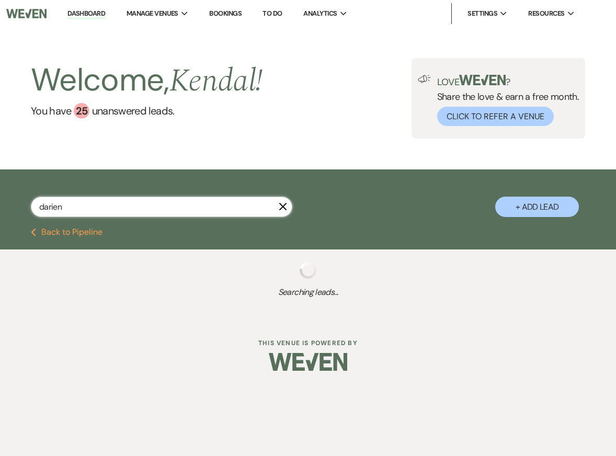
select select "8"
select select "5"
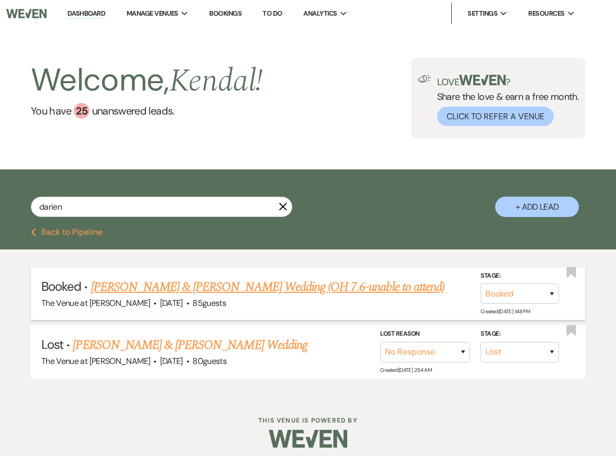
click at [149, 292] on link "[PERSON_NAME] & [PERSON_NAME] Wedding (OH 7.6-unable to attend)" at bounding box center [268, 287] width 354 height 19
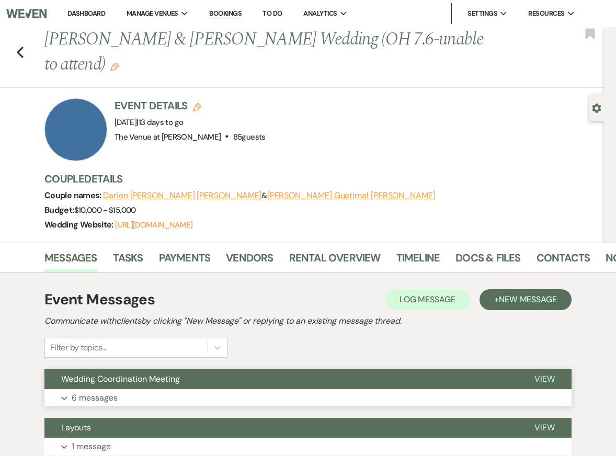
click at [266, 395] on button "Expand 6 messages" at bounding box center [307, 398] width 527 height 18
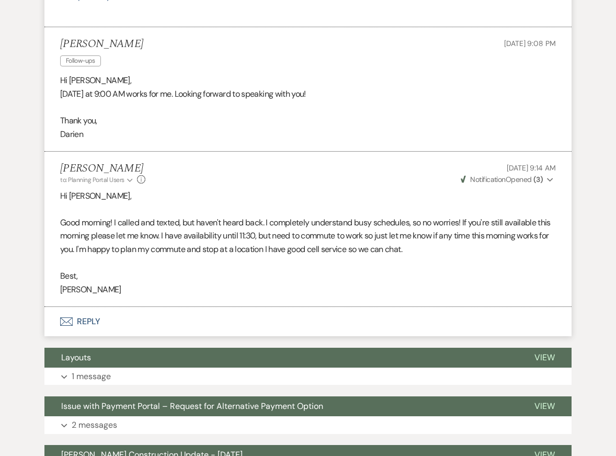
scroll to position [1623, 0]
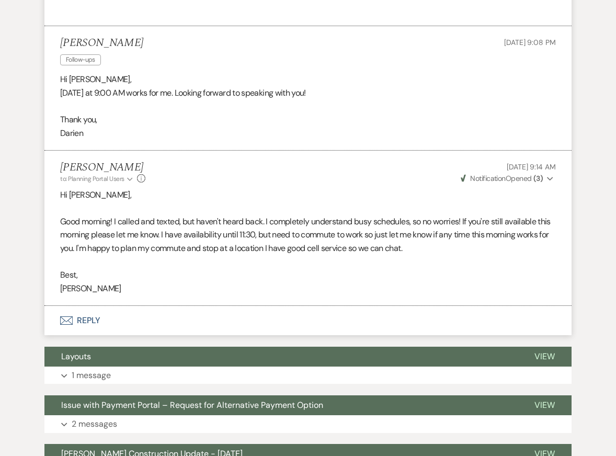
click at [291, 243] on p "Good morning! I called and texted, but haven't heard back. I completely underst…" at bounding box center [308, 235] width 496 height 40
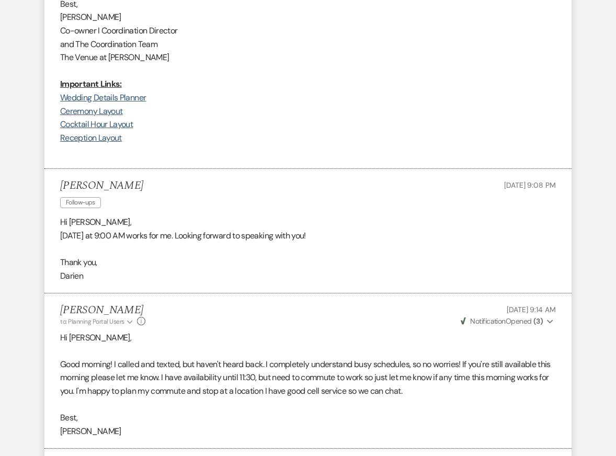
scroll to position [1379, 0]
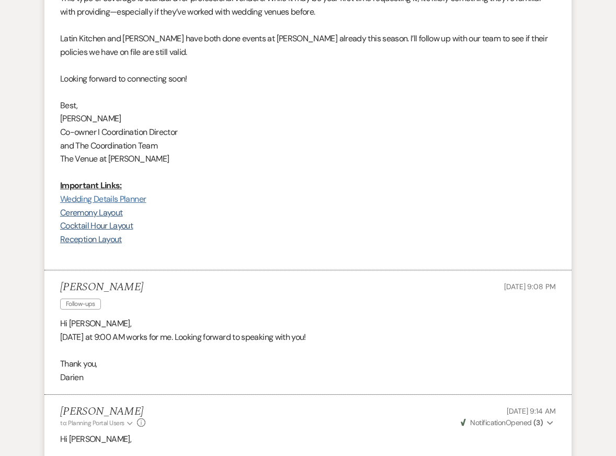
click at [140, 205] on link "Wedding Details Planner" at bounding box center [103, 199] width 86 height 11
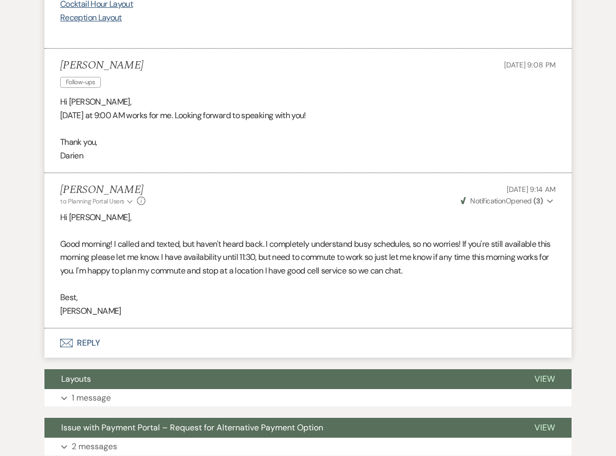
scroll to position [1613, 0]
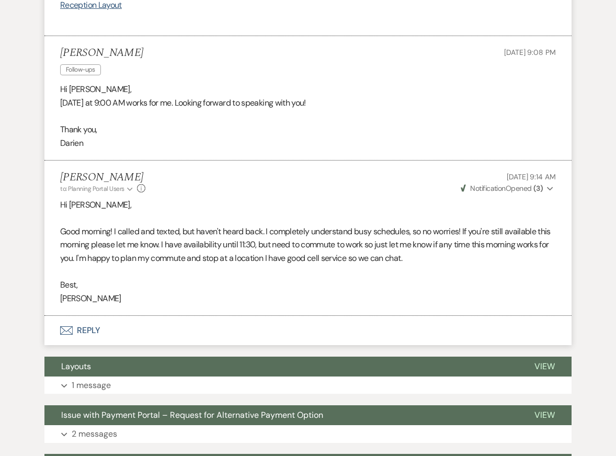
click at [332, 257] on p "Good morning! I called and texted, but haven't heard back. I completely underst…" at bounding box center [308, 245] width 496 height 40
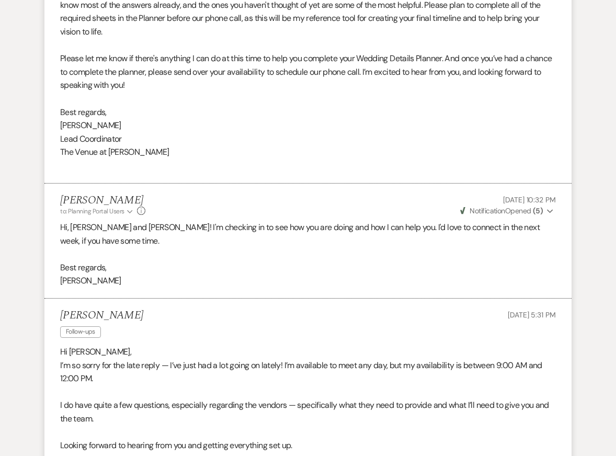
scroll to position [0, 0]
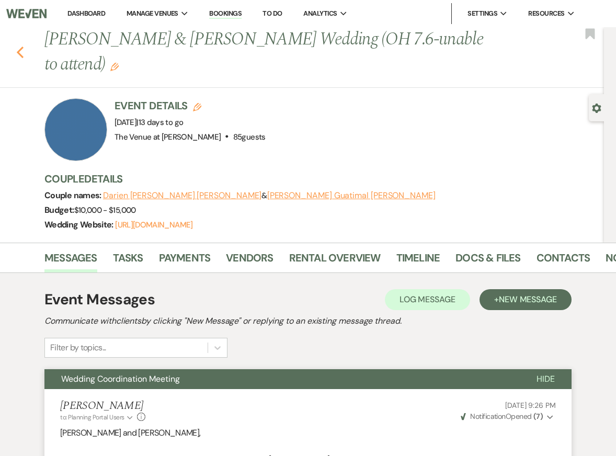
click at [22, 52] on icon "Previous" at bounding box center [20, 52] width 8 height 13
select select "8"
select select "5"
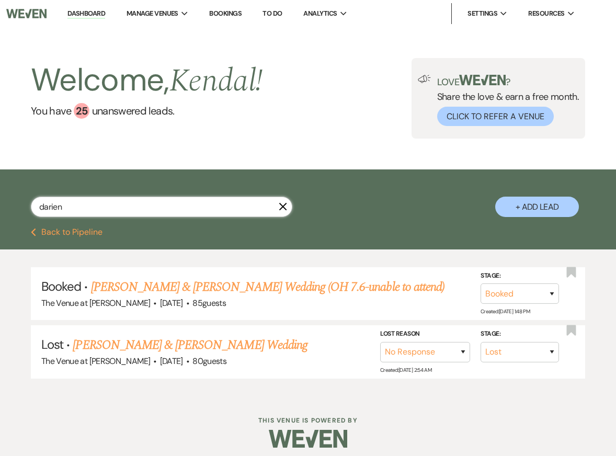
click at [101, 210] on input "darien" at bounding box center [162, 207] width 262 height 20
type input "h"
type input "[PERSON_NAME]"
select select "2"
select select "4"
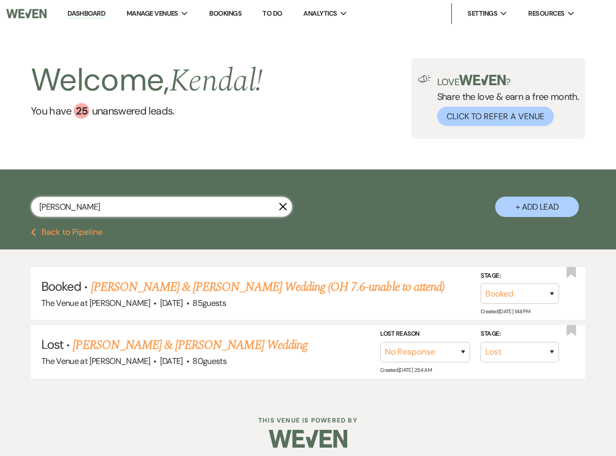
select select "8"
select select "6"
select select "8"
select select "5"
select select "8"
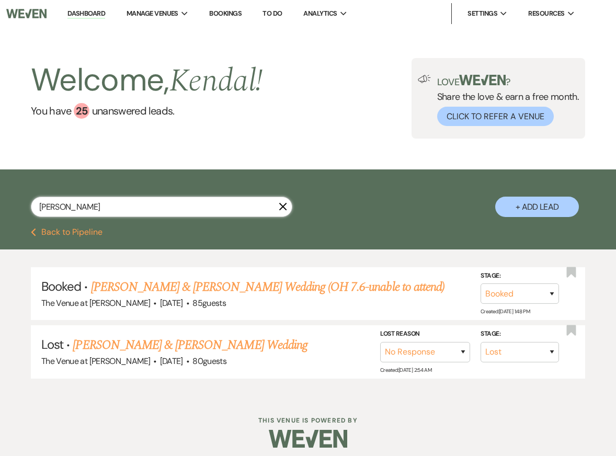
select select "5"
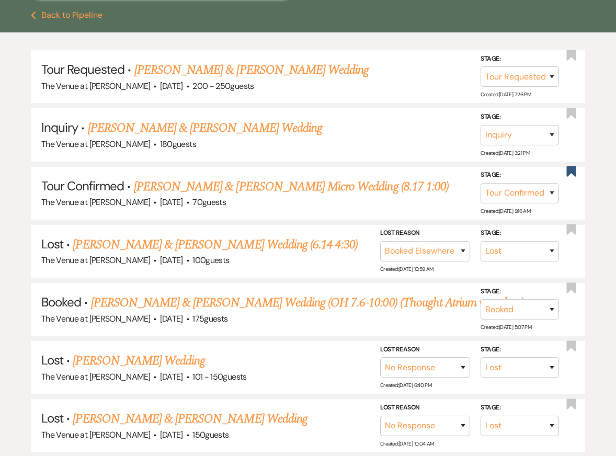
scroll to position [234, 0]
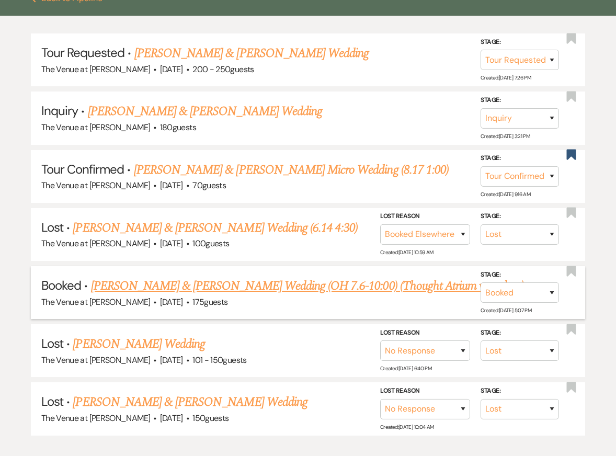
click at [194, 282] on link "[PERSON_NAME] & [PERSON_NAME] Wedding (OH 7.6-10:00) (Thought Atrium was glass)" at bounding box center [307, 286] width 433 height 19
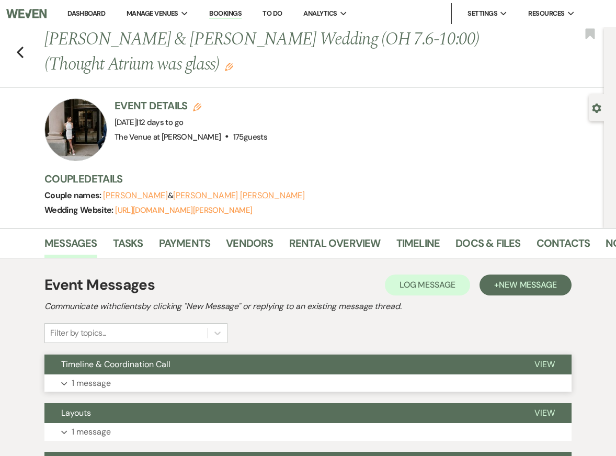
click at [153, 375] on button "Expand 1 message" at bounding box center [307, 383] width 527 height 18
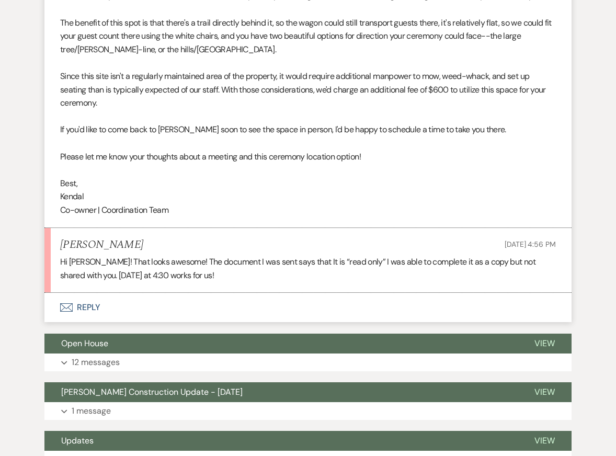
scroll to position [3003, 0]
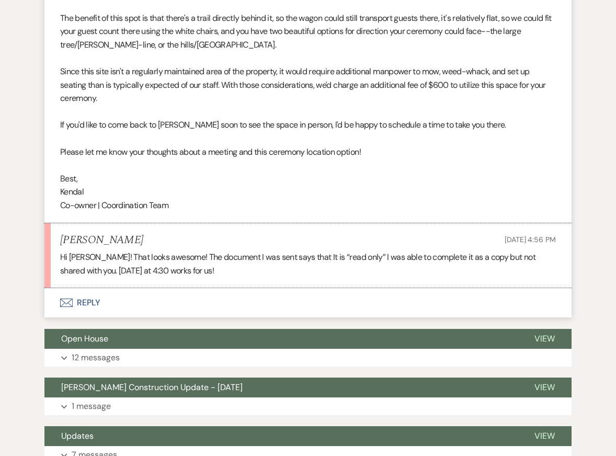
click at [302, 300] on button "Envelope Reply" at bounding box center [307, 302] width 527 height 29
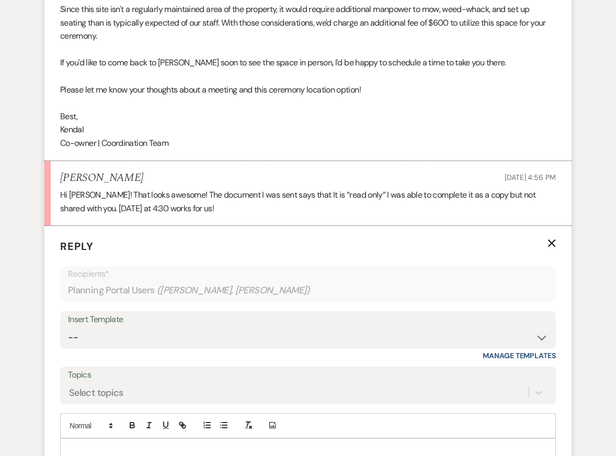
scroll to position [3081, 0]
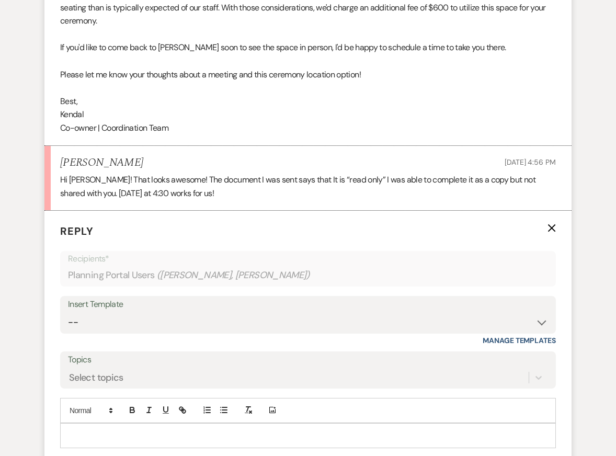
click at [172, 432] on p at bounding box center [308, 436] width 479 height 12
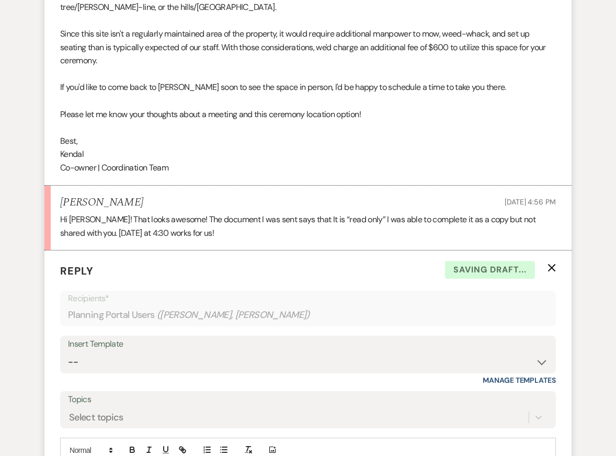
scroll to position [3036, 0]
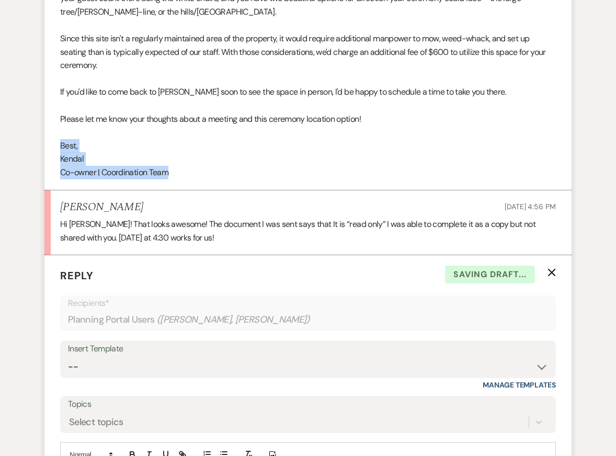
drag, startPoint x: 176, startPoint y: 175, endPoint x: 59, endPoint y: 145, distance: 121.3
copy div "Best, Kendal Co-owner | Coordination Team"
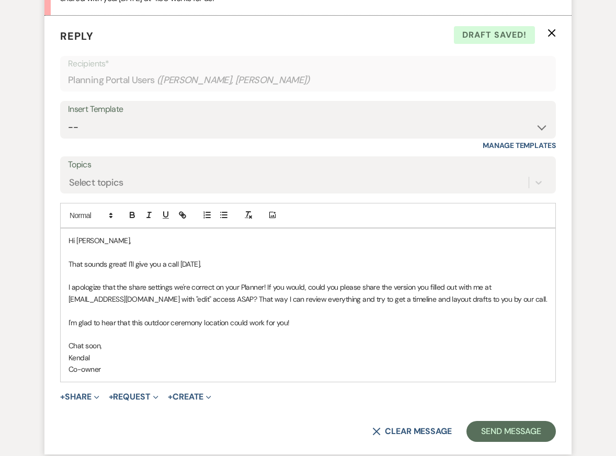
scroll to position [3302, 0]
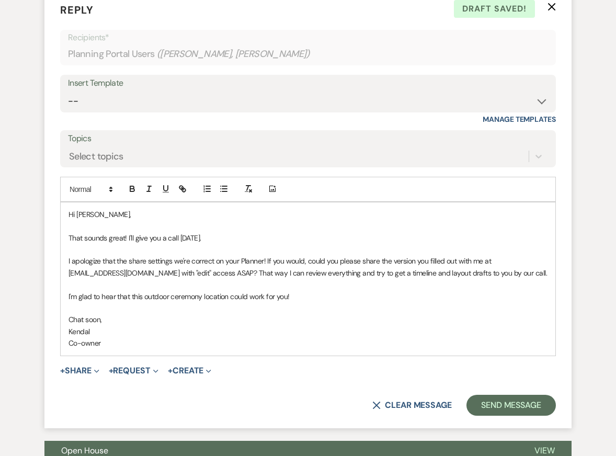
drag, startPoint x: 110, startPoint y: 344, endPoint x: 62, endPoint y: 330, distance: 50.1
click at [62, 330] on div "Hi [PERSON_NAME], That sounds great! I'll give you a call [DATE]. I apologize t…" at bounding box center [308, 278] width 495 height 153
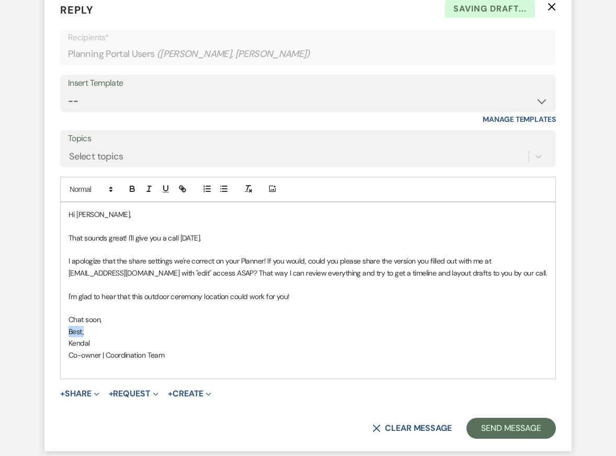
drag, startPoint x: 100, startPoint y: 332, endPoint x: 44, endPoint y: 332, distance: 56.0
click at [46, 332] on form "Reply X Saving draft... Recipients* Planning Portal Users ( [PERSON_NAME], [PER…" at bounding box center [307, 221] width 527 height 462
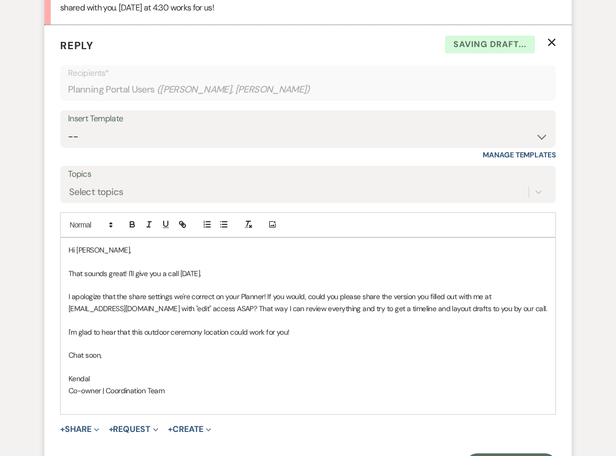
scroll to position [3262, 0]
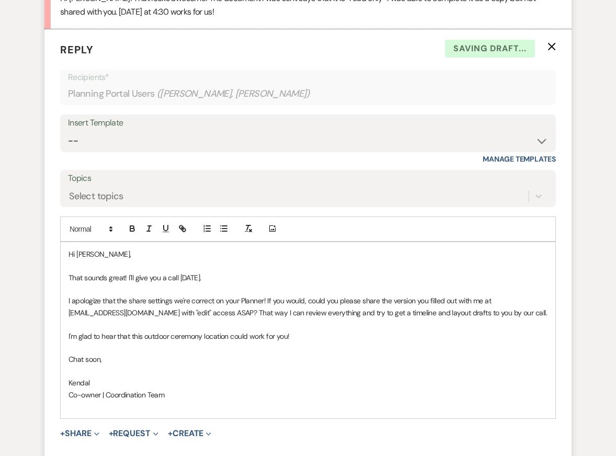
click at [213, 278] on p "That sounds great! I'll give you a call [DATE]." at bounding box center [308, 278] width 479 height 12
click at [248, 335] on p "I'm glad to hear that this outdoor ceremony location could work for you!" at bounding box center [308, 337] width 479 height 12
click at [266, 377] on p "Kendal" at bounding box center [308, 383] width 479 height 12
click at [305, 293] on p at bounding box center [308, 289] width 479 height 12
click at [308, 354] on p "Chat soon," at bounding box center [308, 360] width 479 height 12
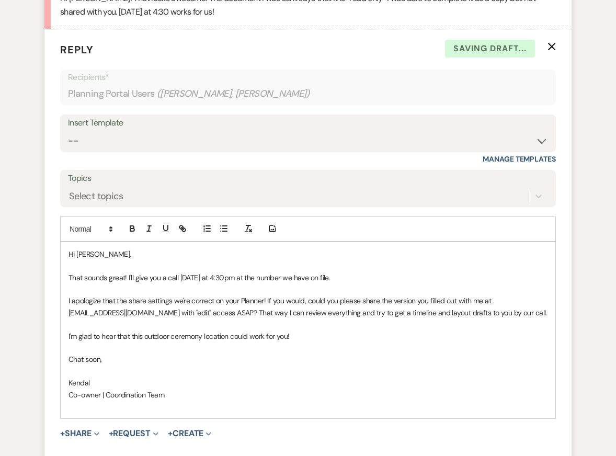
click at [314, 380] on p "Kendal" at bounding box center [308, 383] width 479 height 12
click at [309, 306] on p "I apologize that the share settings we're correct on your Planner! If you would…" at bounding box center [308, 307] width 479 height 24
click at [310, 331] on p "I'm glad to hear that this outdoor ceremony location could work for you!" at bounding box center [308, 337] width 479 height 12
click at [311, 376] on p at bounding box center [308, 372] width 479 height 12
click at [317, 390] on p "Co-owner | Coordination Team" at bounding box center [308, 395] width 479 height 12
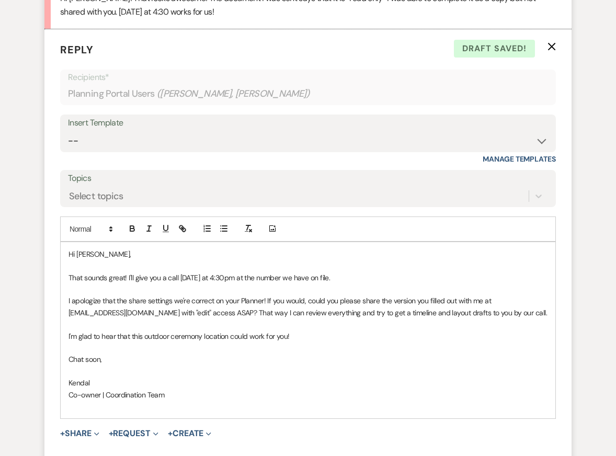
click at [308, 333] on p "I'm glad to hear that this outdoor ceremony location could work for you!" at bounding box center [308, 337] width 479 height 12
click at [309, 345] on p at bounding box center [308, 348] width 479 height 12
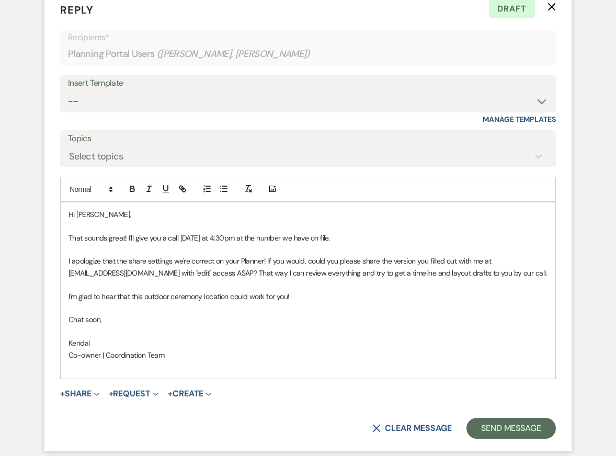
scroll to position [3306, 0]
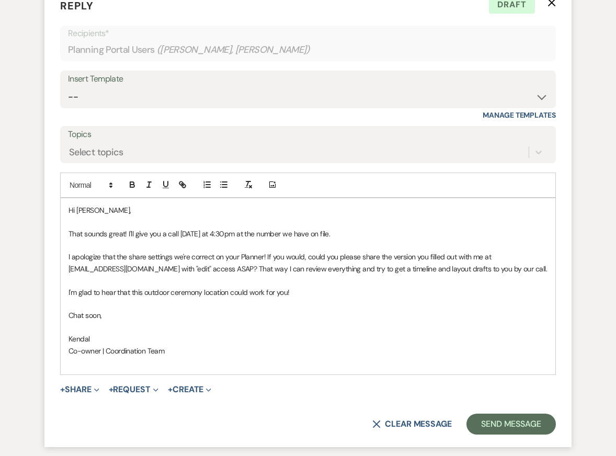
click at [303, 345] on p "Co-owner | Coordination Team" at bounding box center [308, 351] width 479 height 12
click at [301, 357] on p at bounding box center [308, 363] width 479 height 12
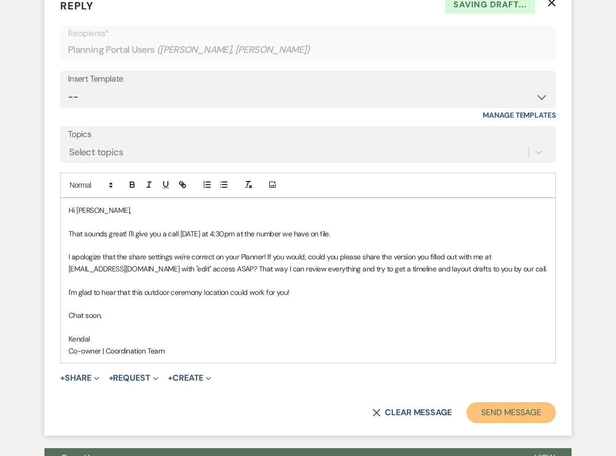
click at [496, 415] on button "Send Message" at bounding box center [511, 412] width 89 height 21
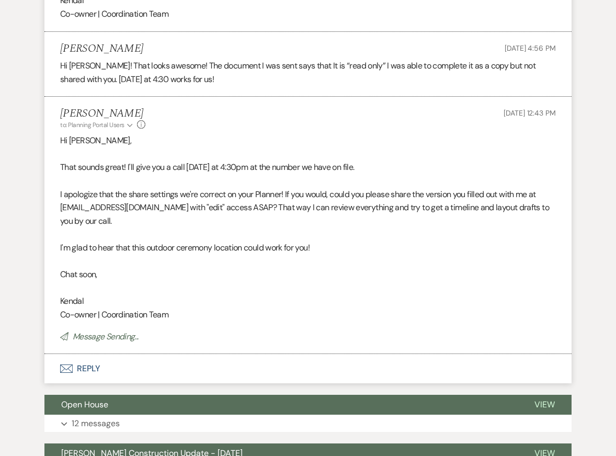
scroll to position [3196, 0]
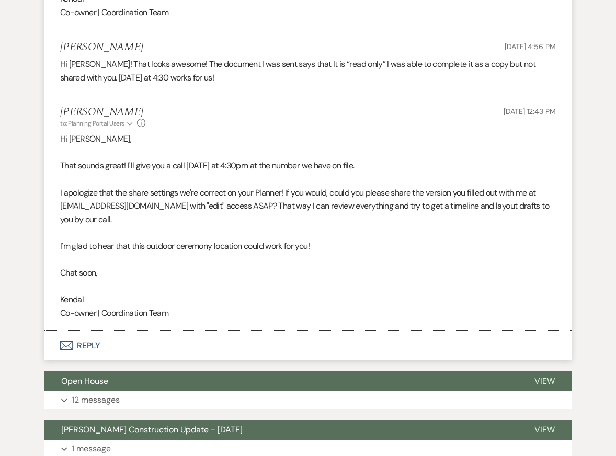
click at [306, 246] on p "I'm glad to hear that this outdoor ceremony location could work for you!" at bounding box center [308, 247] width 496 height 14
click at [314, 289] on p at bounding box center [308, 287] width 496 height 14
click at [314, 310] on p "Co-owner | Coordination Team" at bounding box center [308, 313] width 496 height 14
click at [268, 198] on p "I apologize that the share settings we're correct on your Planner! If you would…" at bounding box center [308, 206] width 496 height 40
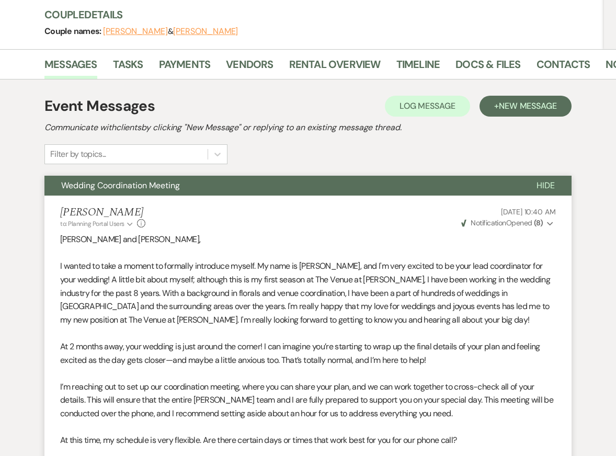
scroll to position [0, 0]
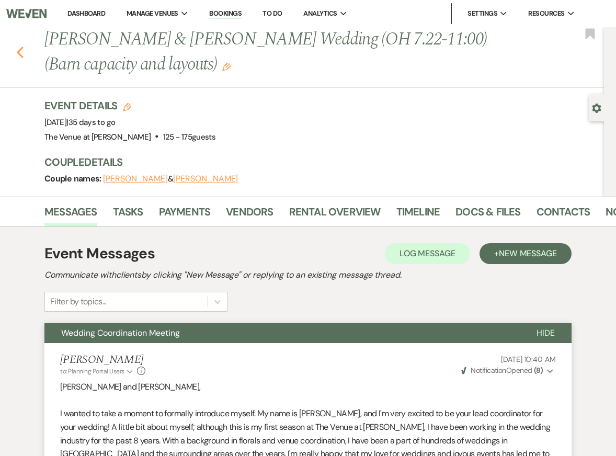
click at [20, 52] on icon "Previous" at bounding box center [20, 52] width 8 height 13
